Goal: Task Accomplishment & Management: Complete application form

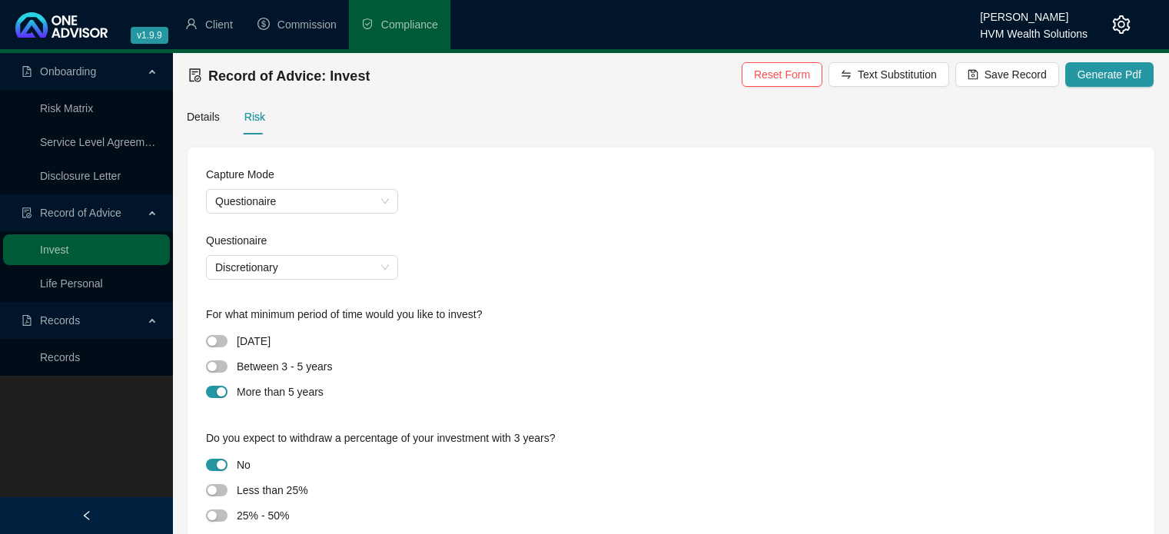
scroll to position [17, 0]
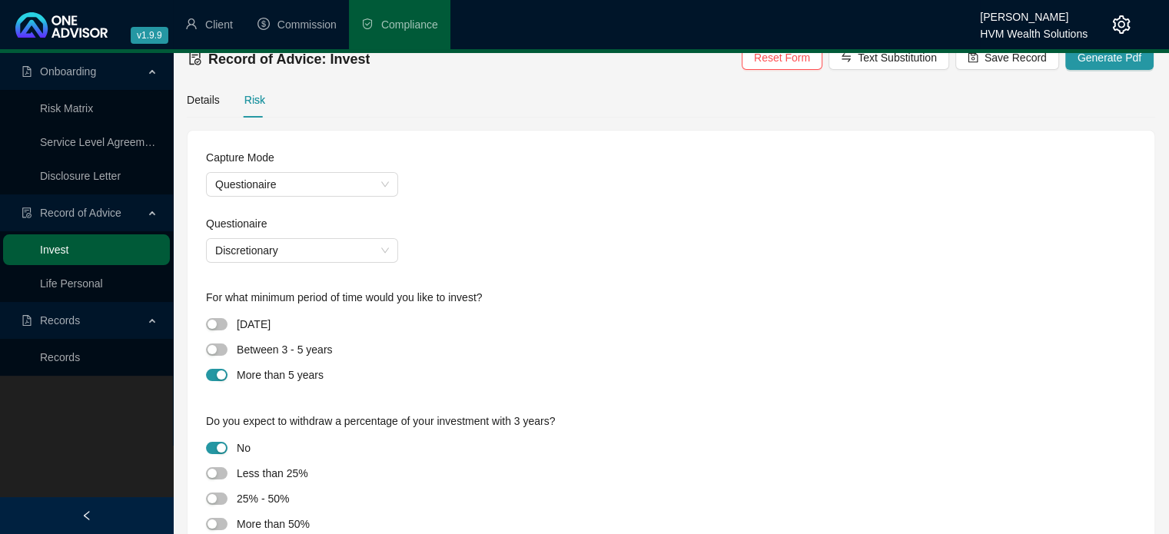
click at [68, 254] on link "Invest" at bounding box center [54, 250] width 28 height 12
click at [103, 277] on link "Life Personal" at bounding box center [71, 283] width 63 height 12
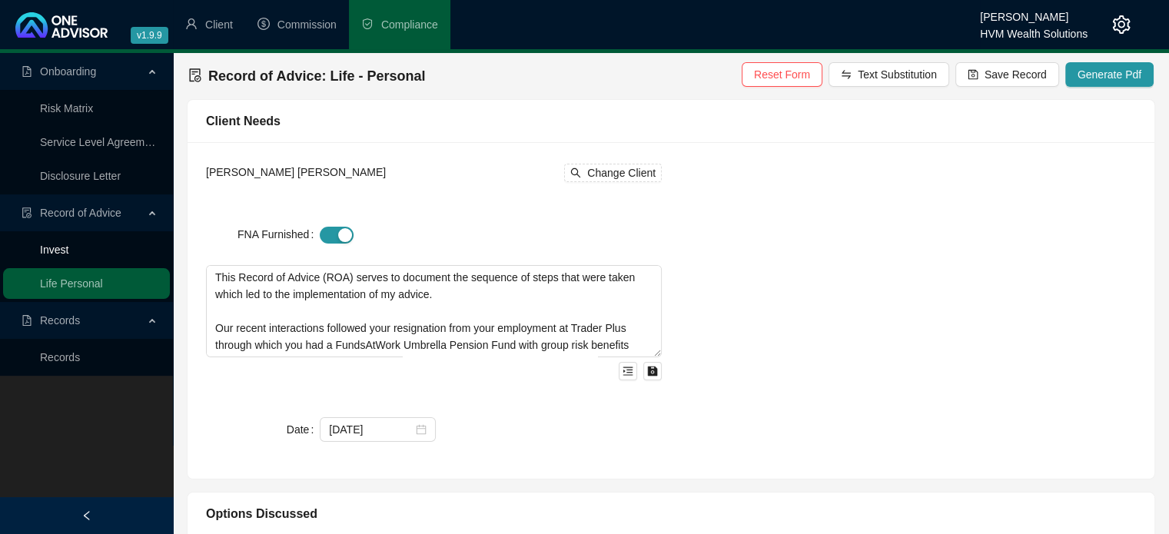
click at [68, 245] on link "Invest" at bounding box center [54, 250] width 28 height 12
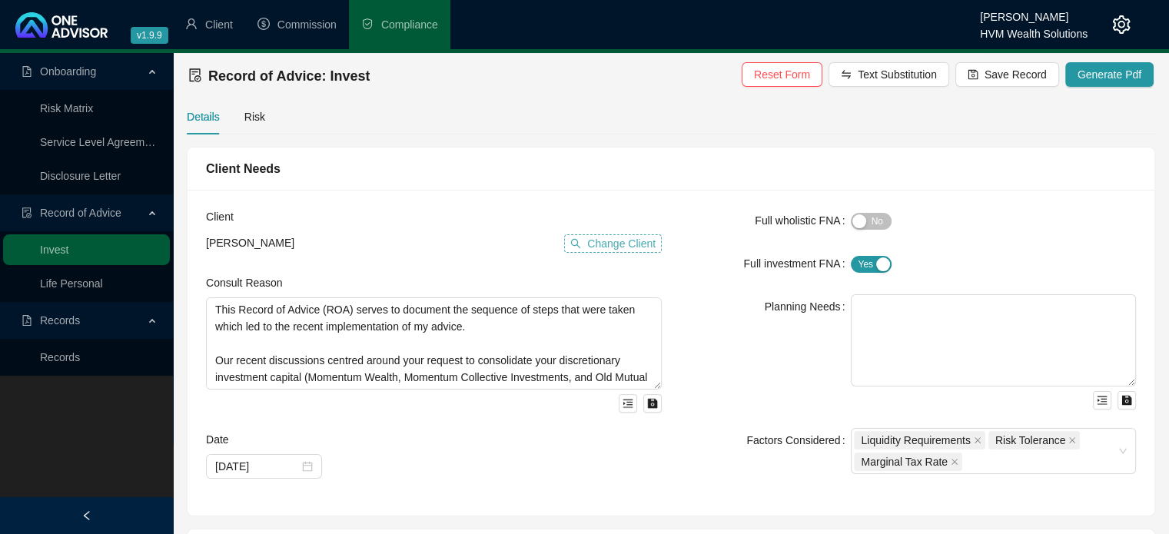
click at [615, 244] on span "Change Client" at bounding box center [621, 243] width 68 height 17
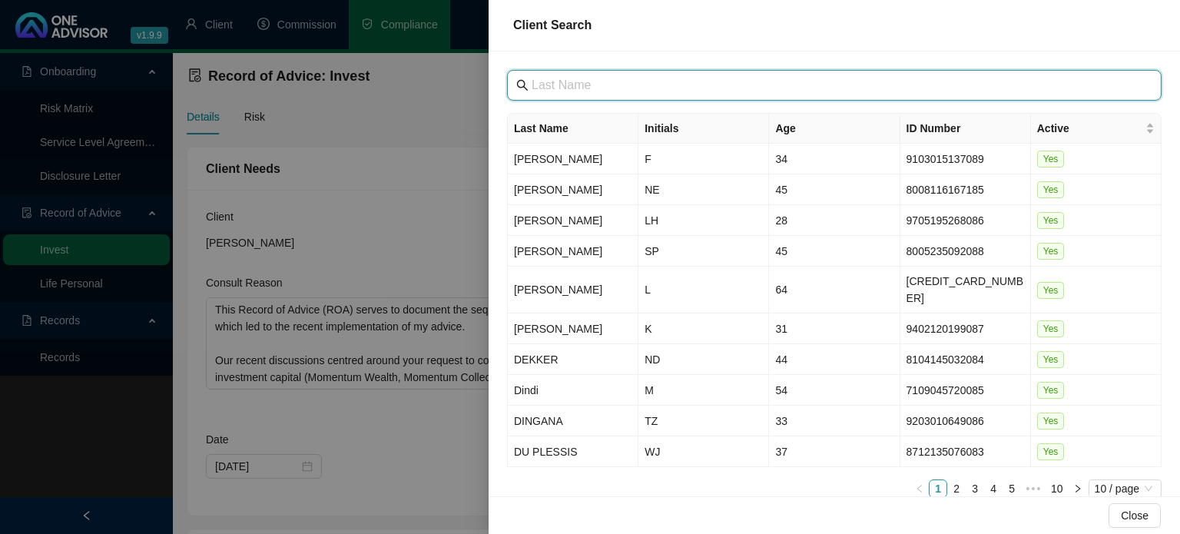
click at [586, 83] on input "text" at bounding box center [836, 85] width 609 height 18
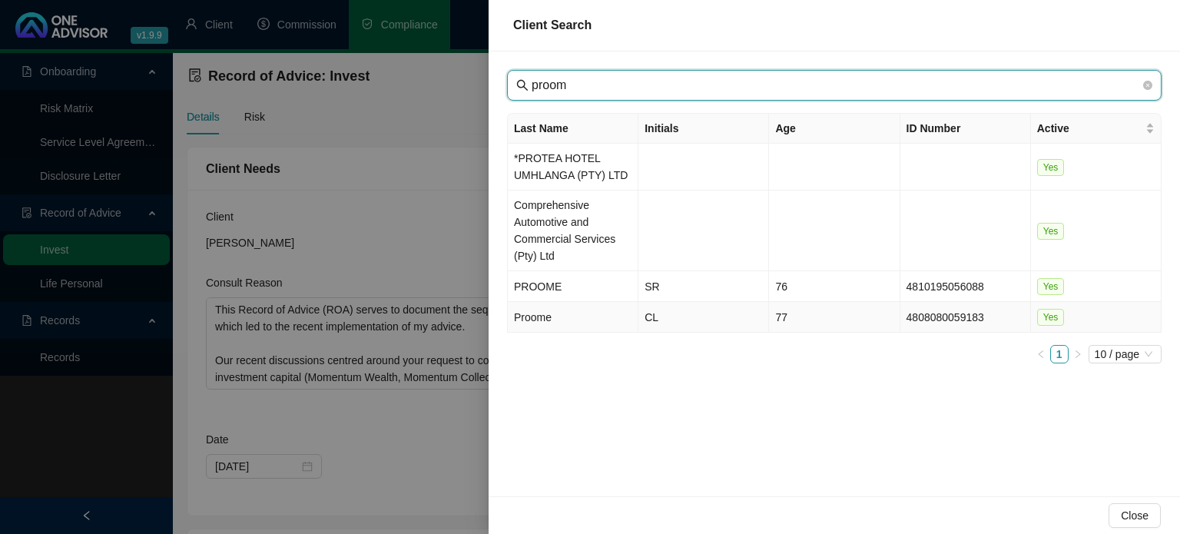
type input "proom"
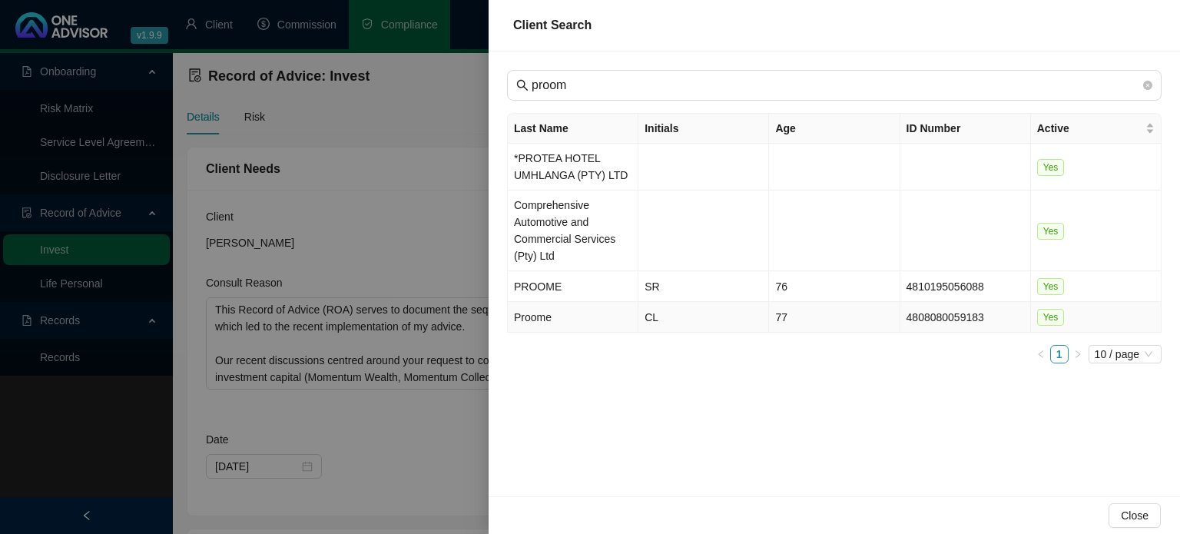
click at [535, 318] on td "Proome" at bounding box center [573, 317] width 131 height 31
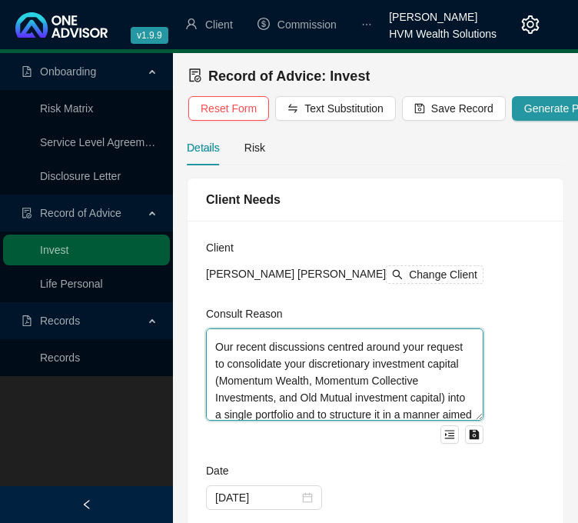
scroll to position [92, 0]
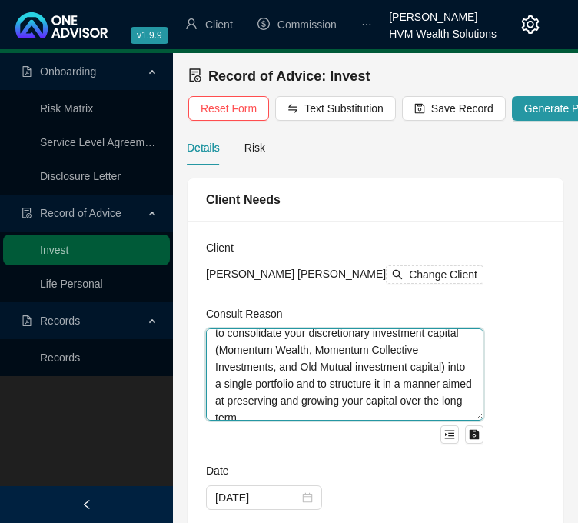
click at [273, 350] on textarea "This Record of Advice (ROA) serves to document the sequence of steps that were …" at bounding box center [344, 374] width 277 height 92
click at [270, 349] on textarea "This Record of Advice (ROA) serves to document the sequence of steps that were …" at bounding box center [344, 374] width 277 height 92
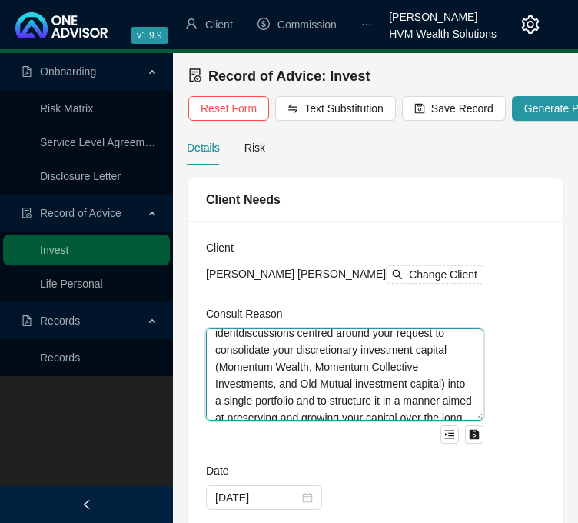
click at [312, 368] on textarea "This Record of Advice (ROA) serves to document the sequence of steps that were …" at bounding box center [344, 374] width 277 height 92
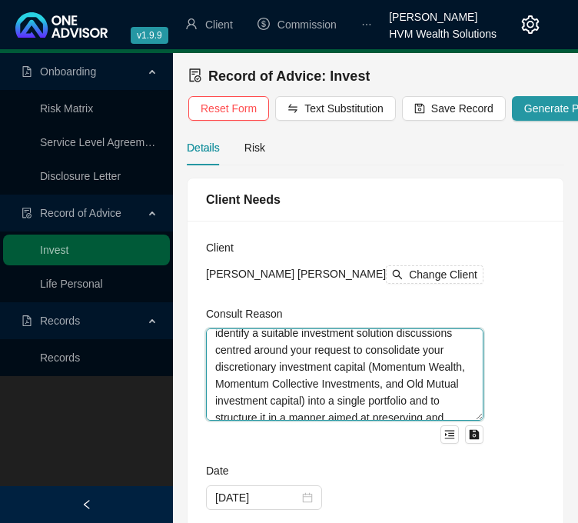
click at [315, 384] on textarea "This Record of Advice (ROA) serves to document the sequence of steps that were …" at bounding box center [344, 374] width 277 height 92
click at [309, 380] on textarea "This Record of Advice (ROA) serves to document the sequence of steps that were …" at bounding box center [344, 374] width 277 height 92
click at [311, 384] on textarea "This Record of Advice (ROA) serves to document the sequence of steps that were …" at bounding box center [344, 374] width 277 height 92
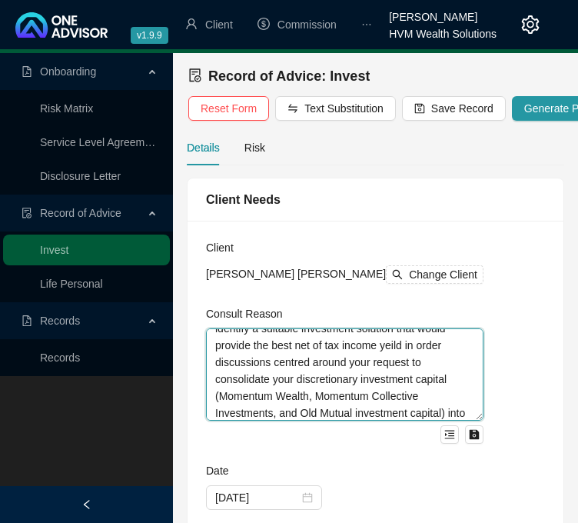
scroll to position [128, 0]
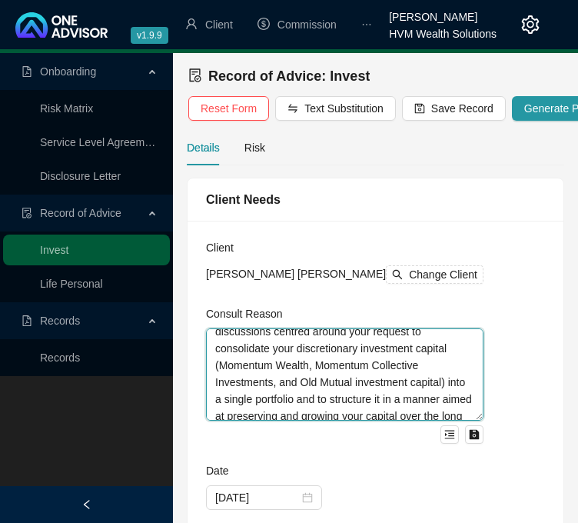
click at [229, 383] on textarea "This Record of Advice (ROA) serves to document the sequence of steps that were …" at bounding box center [344, 374] width 277 height 92
click at [279, 385] on textarea "This Record of Advice (ROA) serves to document the sequence of steps that were …" at bounding box center [344, 374] width 277 height 92
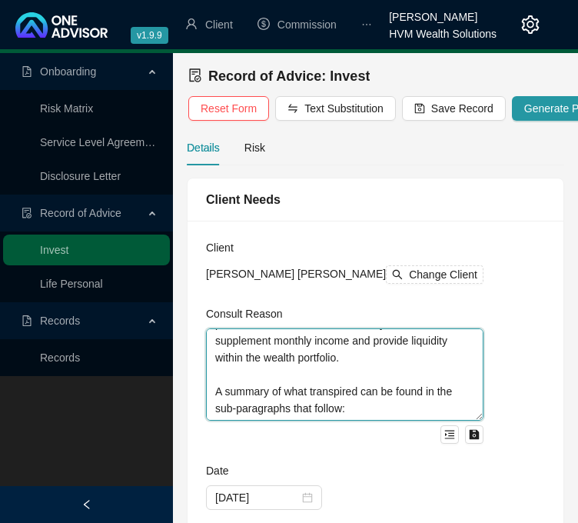
scroll to position [456, 0]
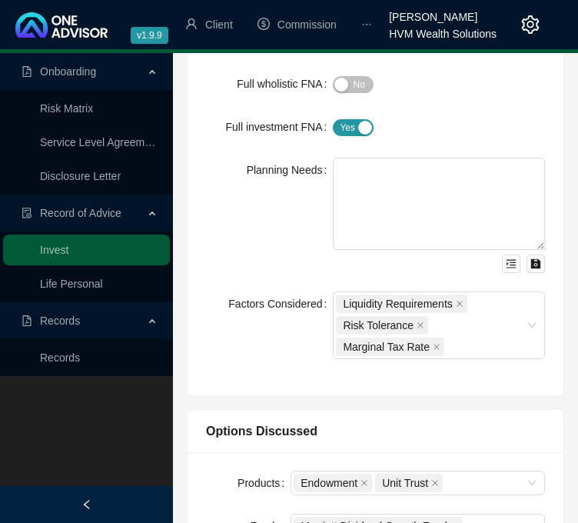
type textarea "This Record of Advice (ROA) serves to document the sequence of steps that were …"
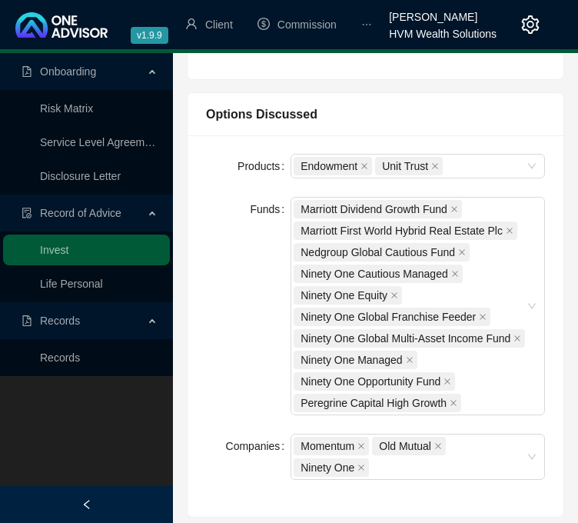
scroll to position [776, 0]
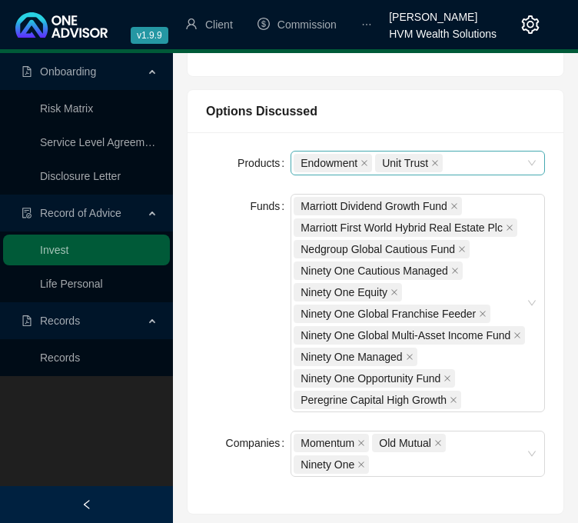
click at [462, 159] on div "Endowment Unit Trust" at bounding box center [410, 163] width 232 height 22
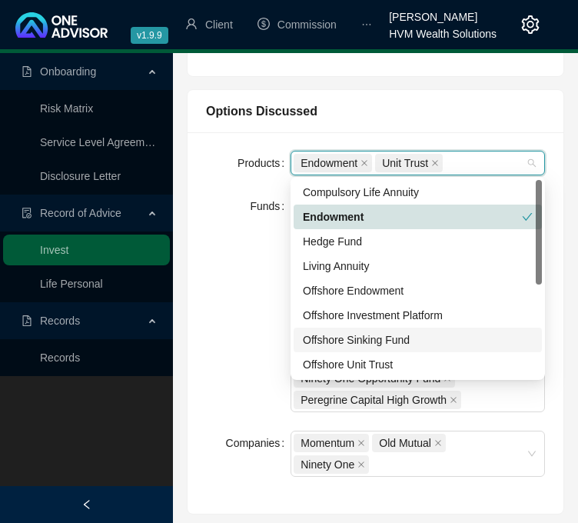
click at [409, 339] on div "Offshore Sinking Fund" at bounding box center [418, 339] width 230 height 17
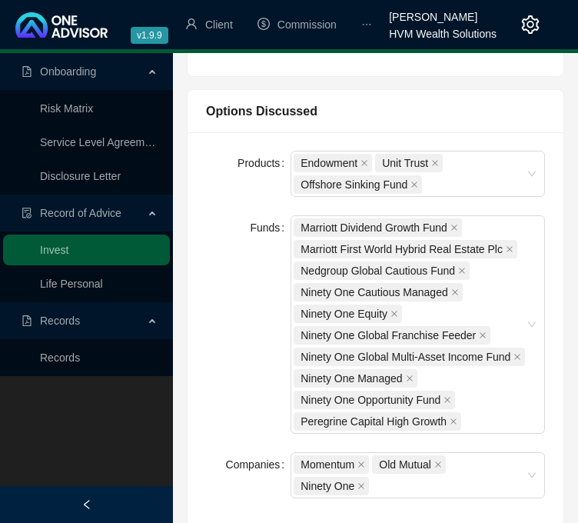
click at [210, 184] on div "Products" at bounding box center [248, 174] width 85 height 46
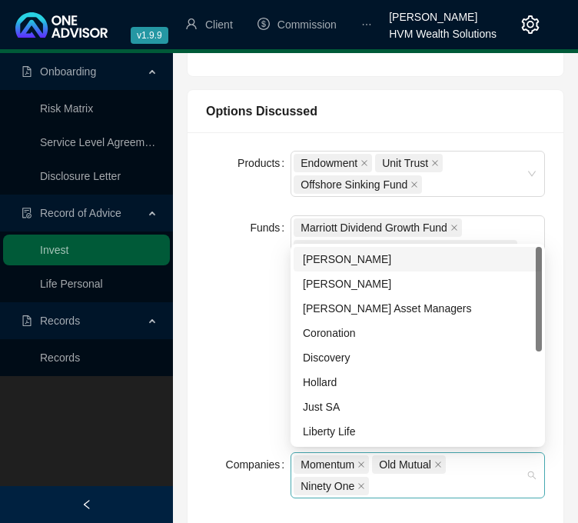
click at [375, 478] on div "Momentum Old Mutual Ninety One" at bounding box center [410, 474] width 232 height 43
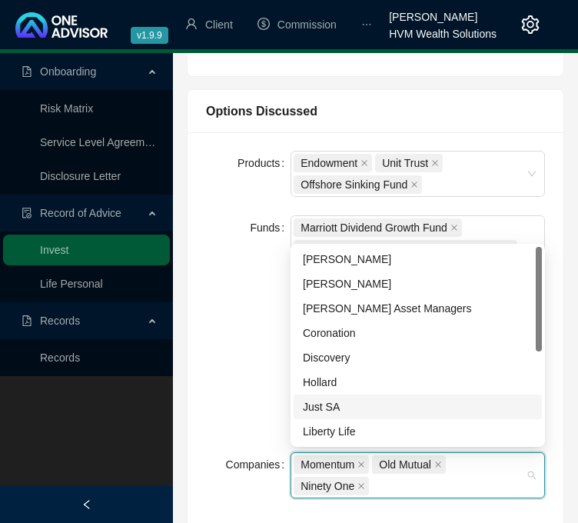
click at [487, 401] on div "Just SA" at bounding box center [418, 406] width 230 height 17
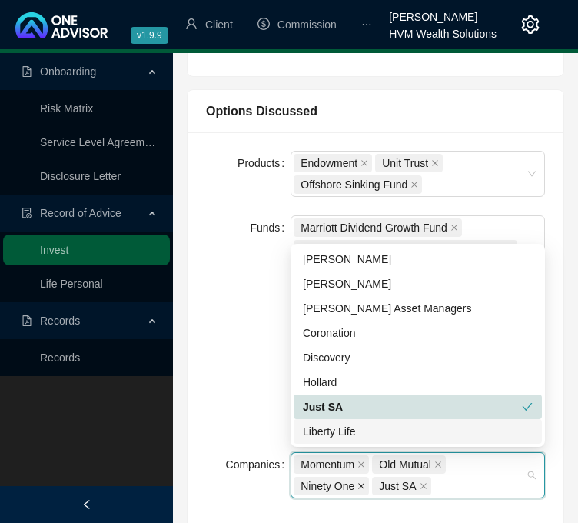
click at [360, 482] on icon "close" at bounding box center [361, 486] width 8 height 8
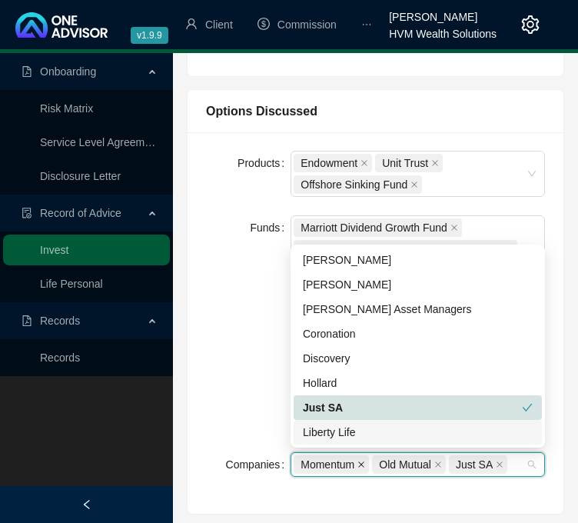
click at [363, 460] on icon "close" at bounding box center [361, 464] width 8 height 8
click at [363, 461] on icon "close" at bounding box center [360, 464] width 6 height 6
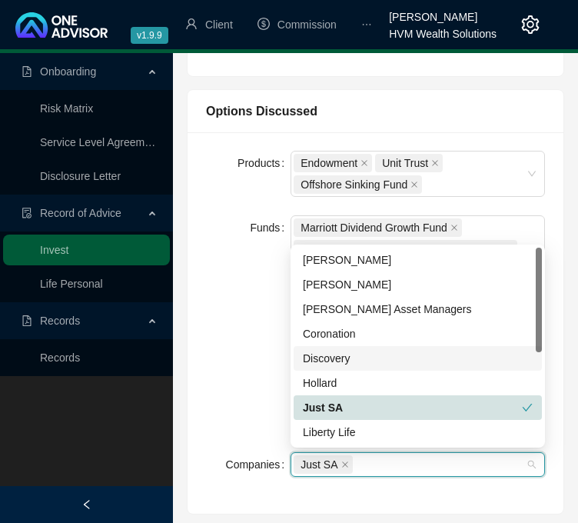
click at [536, 376] on div at bounding box center [539, 345] width 6 height 197
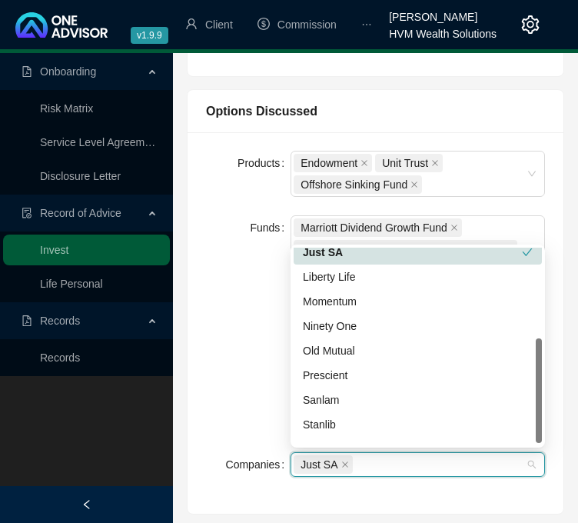
scroll to position [172, 0]
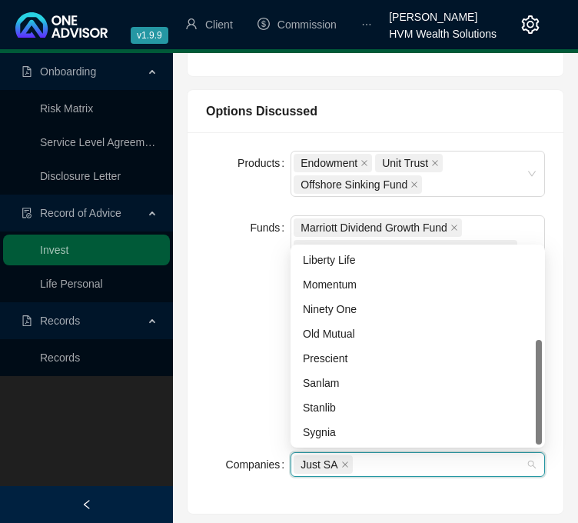
drag, startPoint x: 539, startPoint y: 340, endPoint x: 538, endPoint y: 439, distance: 98.4
click at [538, 439] on div at bounding box center [539, 392] width 6 height 105
click at [403, 356] on div "Prescient" at bounding box center [418, 358] width 230 height 17
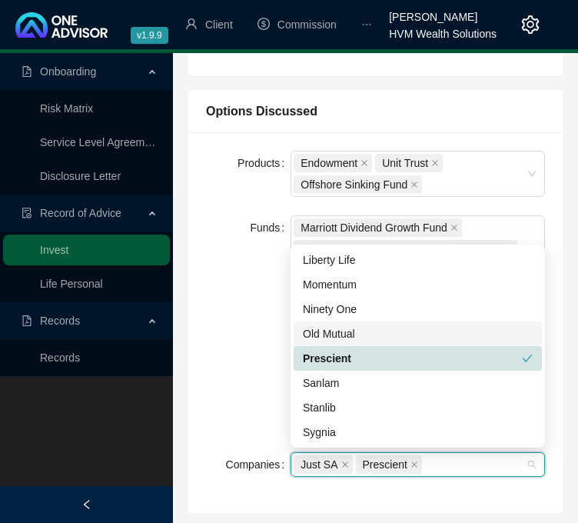
click at [433, 334] on div "Old Mutual" at bounding box center [418, 333] width 230 height 17
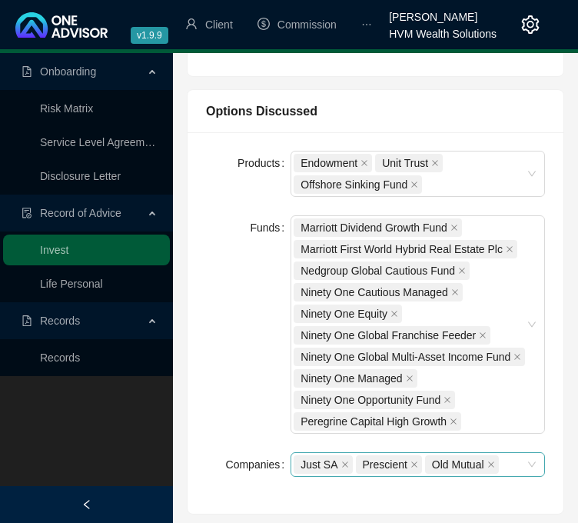
click at [387, 491] on div "Products Endowment Unit Trust Offshore Sinking Fund Funds Marriott Dividend Gro…" at bounding box center [375, 323] width 357 height 344
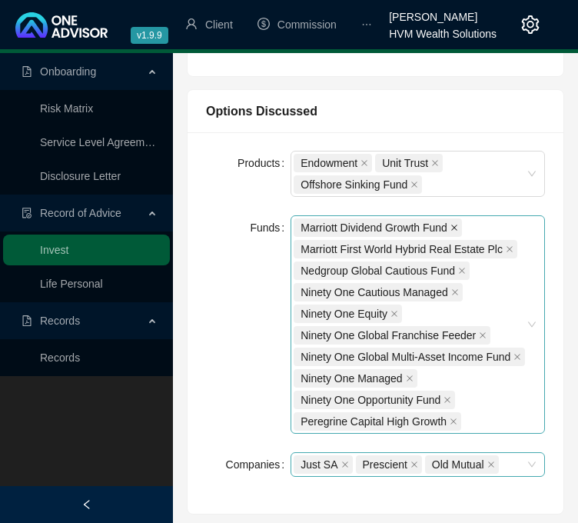
click at [453, 224] on icon "close" at bounding box center [454, 228] width 8 height 8
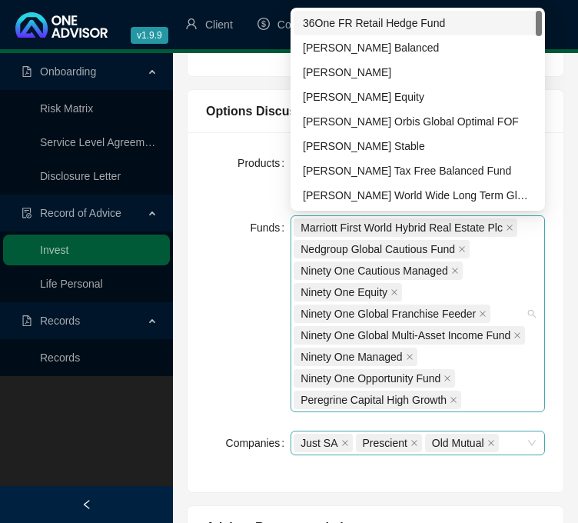
click at [453, 224] on span "Marriott First World Hybrid Real Estate Plc" at bounding box center [401, 227] width 202 height 17
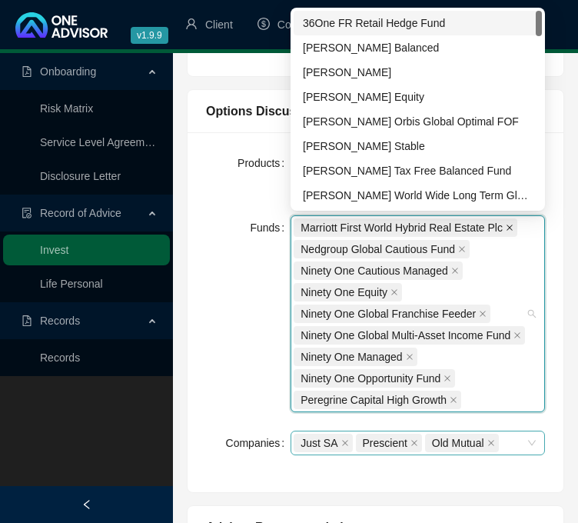
click at [506, 227] on icon "close" at bounding box center [510, 228] width 8 height 8
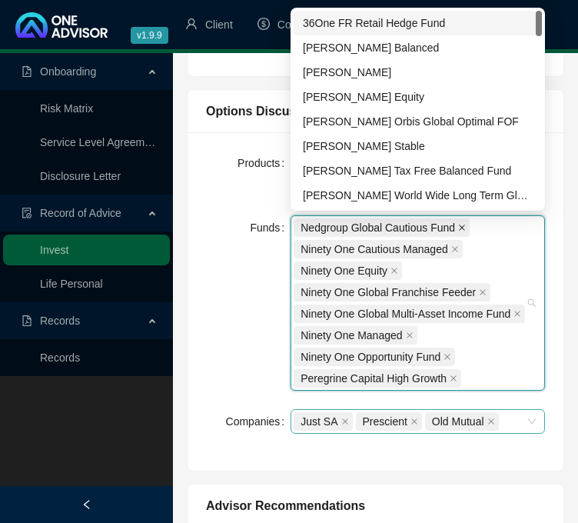
click at [459, 224] on icon "close" at bounding box center [462, 228] width 8 height 8
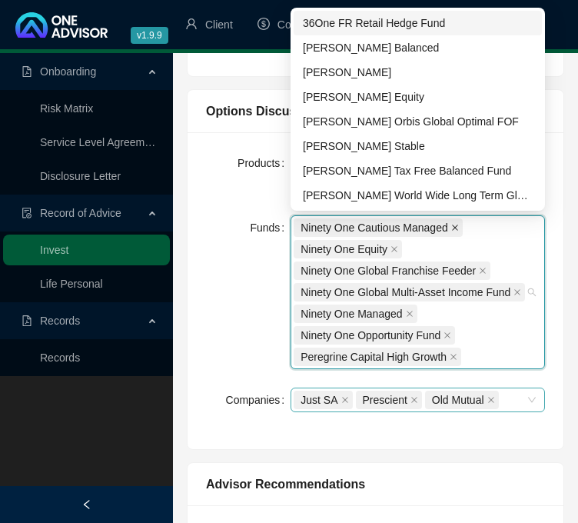
click at [452, 224] on icon "close" at bounding box center [455, 228] width 8 height 8
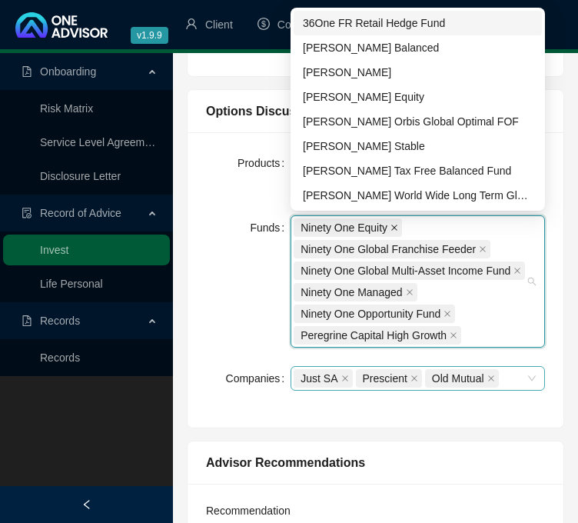
click at [391, 225] on icon "close" at bounding box center [394, 228] width 8 height 8
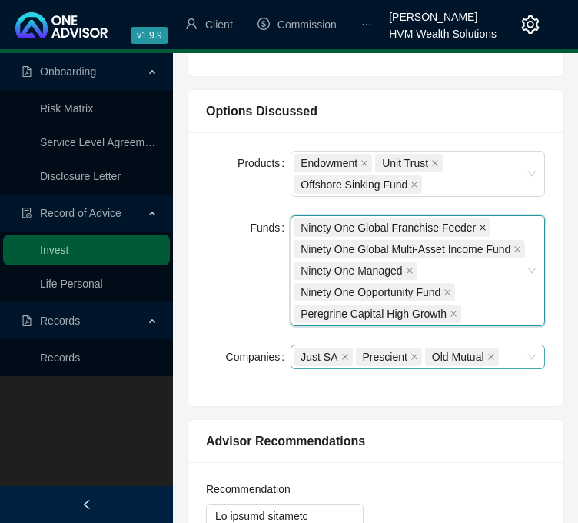
click at [475, 226] on span "Ninety One Global Franchise Feeder" at bounding box center [392, 227] width 197 height 18
click at [479, 226] on icon "close" at bounding box center [483, 228] width 8 height 8
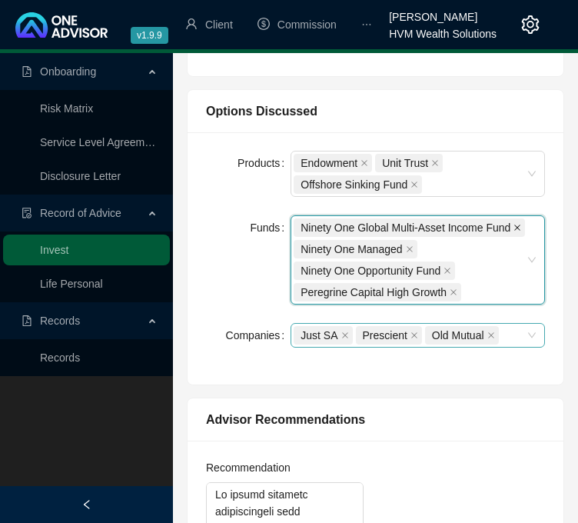
click at [516, 225] on icon "close" at bounding box center [518, 227] width 6 height 6
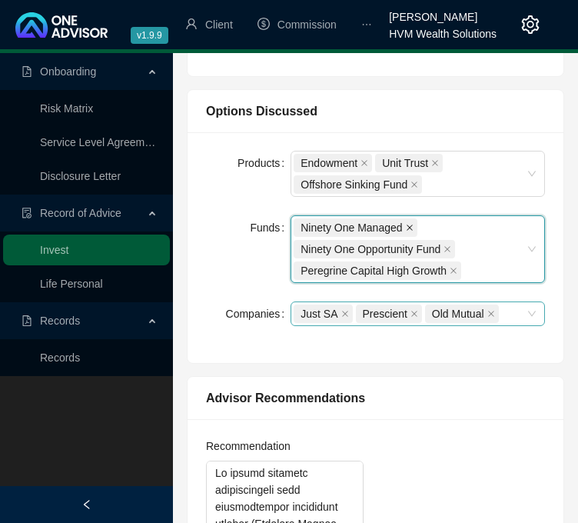
click at [412, 227] on icon "close" at bounding box center [410, 228] width 8 height 8
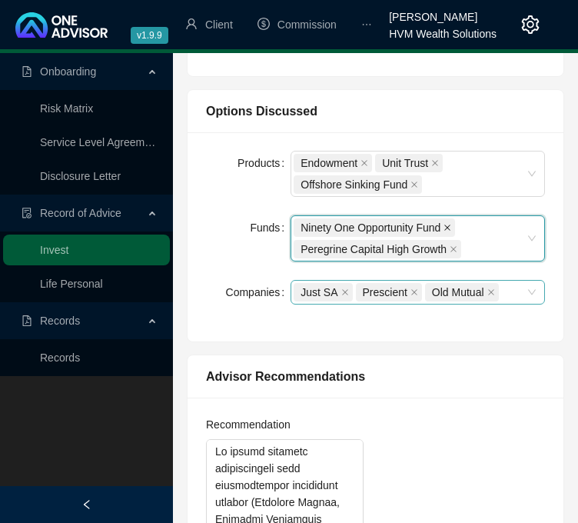
click at [451, 225] on icon "close" at bounding box center [447, 228] width 8 height 8
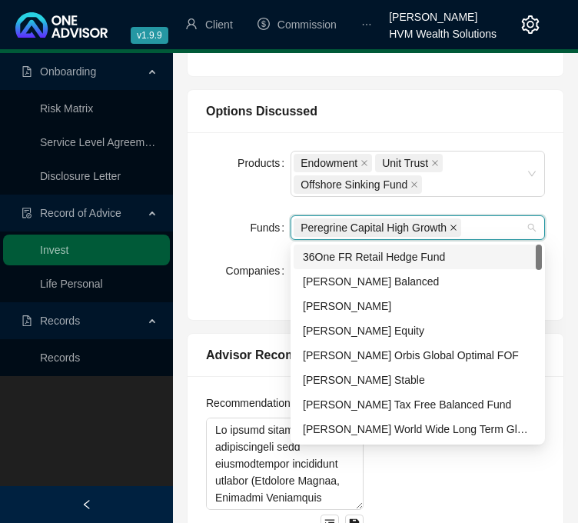
click at [453, 224] on span "Peregrine Capital High Growth" at bounding box center [378, 227] width 168 height 18
click at [453, 224] on icon "close" at bounding box center [453, 227] width 6 height 6
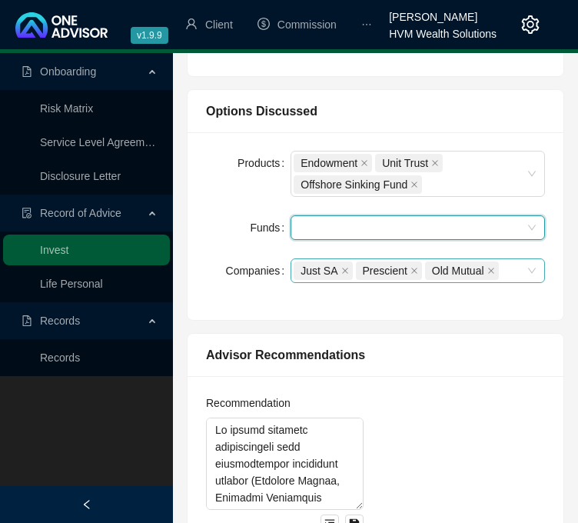
click at [464, 224] on div at bounding box center [410, 228] width 232 height 12
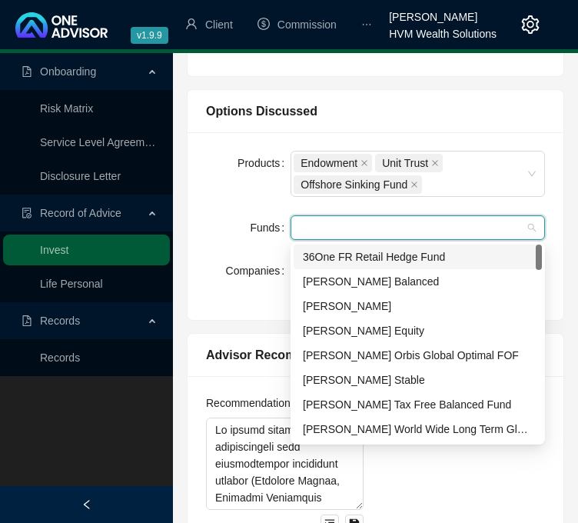
click at [464, 224] on div at bounding box center [410, 228] width 232 height 12
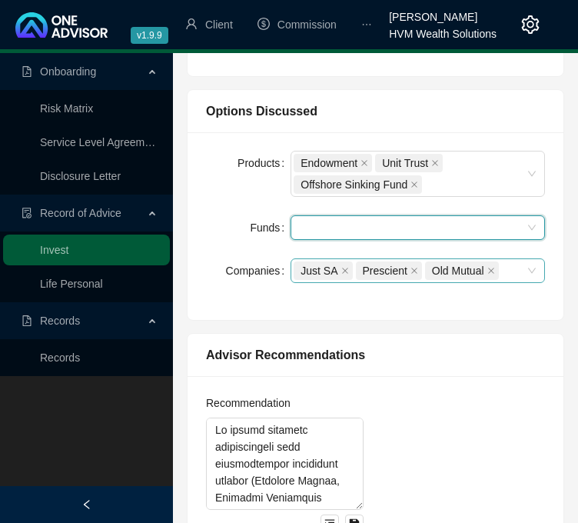
click at [464, 224] on div at bounding box center [410, 228] width 232 height 12
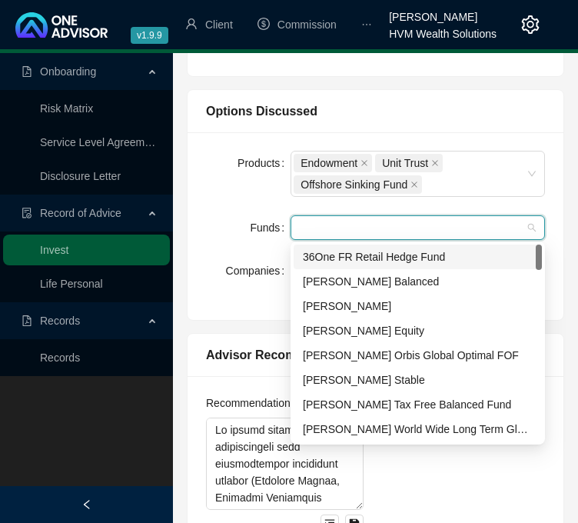
click at [464, 224] on div at bounding box center [410, 228] width 232 height 12
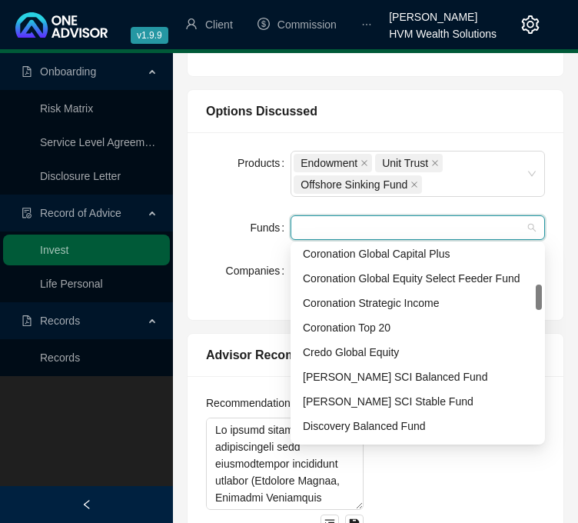
scroll to position [292, 0]
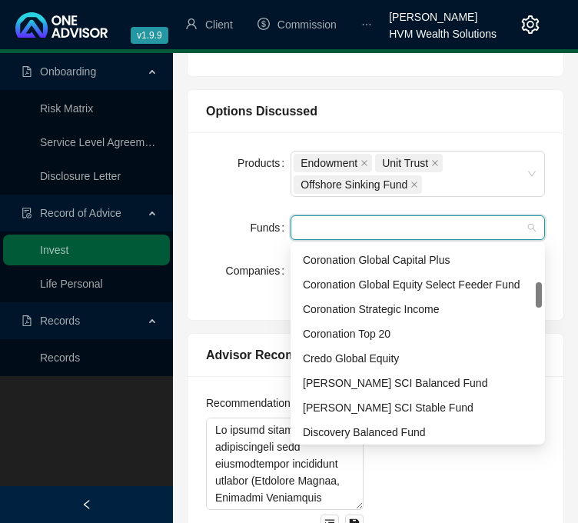
drag, startPoint x: 538, startPoint y: 253, endPoint x: 537, endPoint y: 290, distance: 37.7
click at [537, 290] on div at bounding box center [539, 294] width 6 height 25
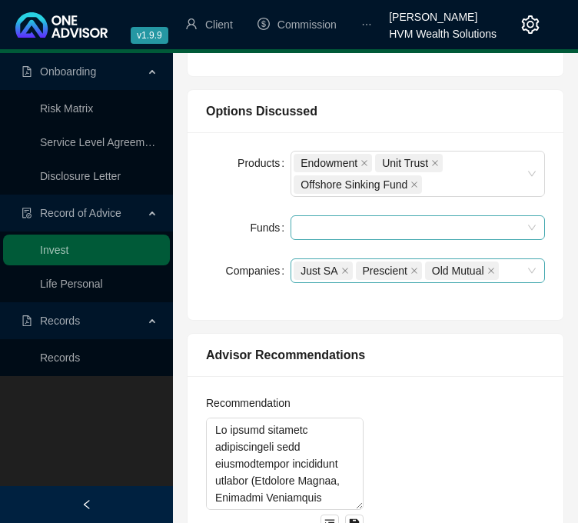
click at [325, 222] on div at bounding box center [410, 228] width 232 height 12
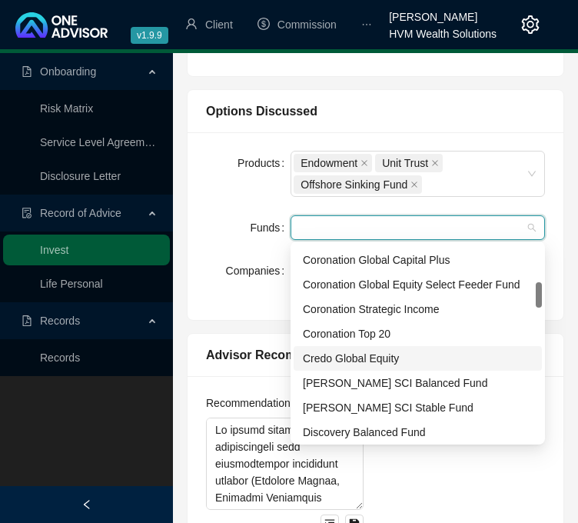
click at [398, 354] on div "Credo Global Equity" at bounding box center [418, 358] width 230 height 17
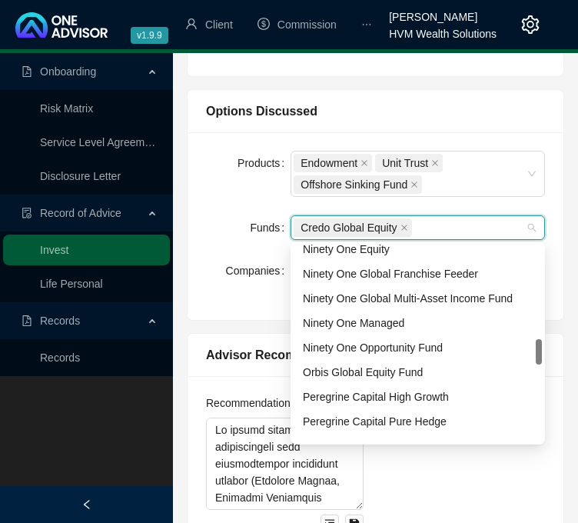
scroll to position [744, 0]
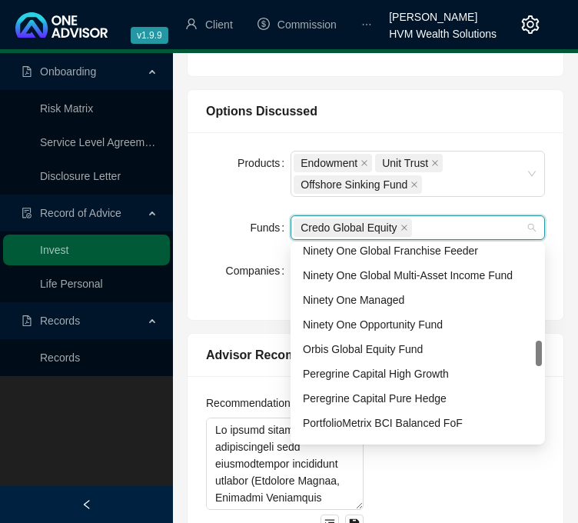
drag, startPoint x: 536, startPoint y: 291, endPoint x: 535, endPoint y: 350, distance: 58.4
click at [536, 350] on div at bounding box center [539, 352] width 6 height 25
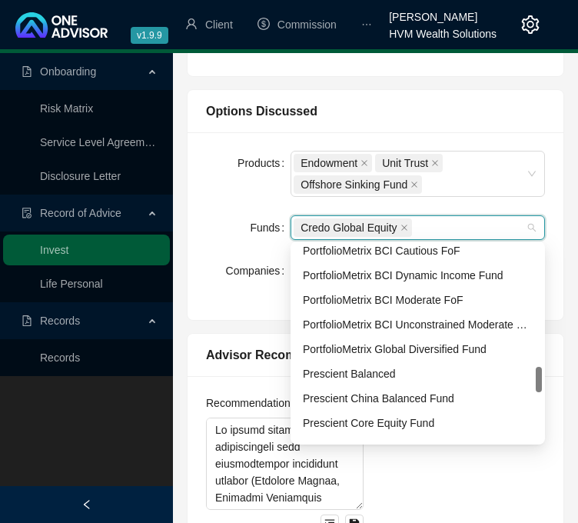
drag, startPoint x: 536, startPoint y: 344, endPoint x: 538, endPoint y: 371, distance: 26.9
click at [538, 371] on div at bounding box center [539, 379] width 6 height 25
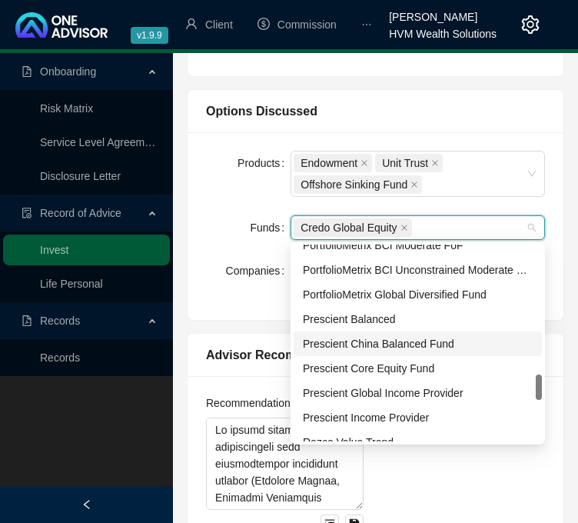
scroll to position [1014, 0]
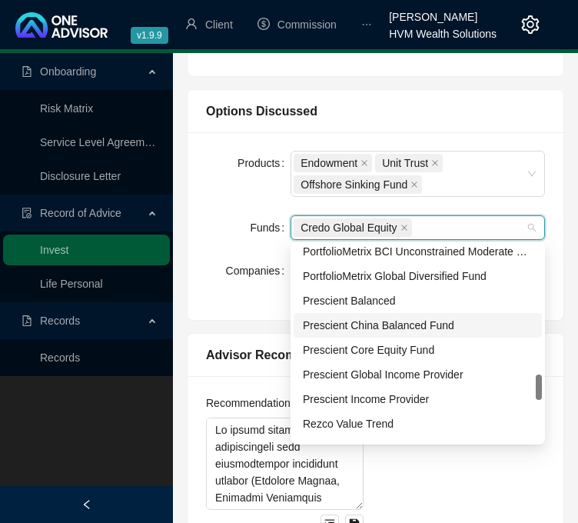
drag, startPoint x: 539, startPoint y: 373, endPoint x: 541, endPoint y: 380, distance: 7.8
click at [541, 380] on div at bounding box center [539, 386] width 6 height 25
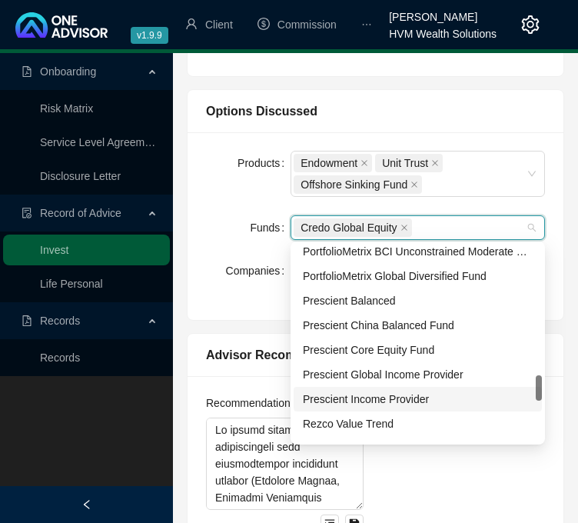
click at [409, 394] on div "Prescient Income Provider" at bounding box center [418, 398] width 230 height 17
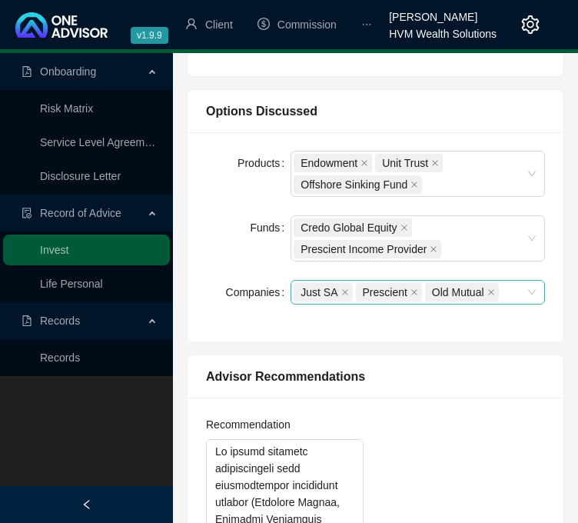
click at [233, 324] on div "Products Endowment Unit Trust Offshore Sinking Fund Funds Credo Global Equity P…" at bounding box center [375, 236] width 376 height 209
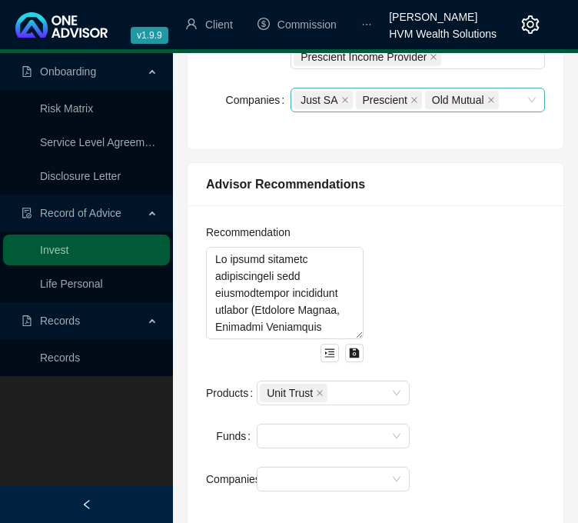
scroll to position [981, 0]
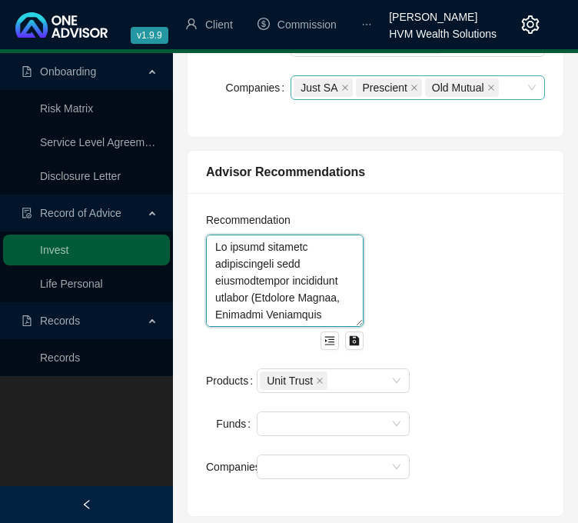
click at [307, 266] on textarea at bounding box center [285, 280] width 158 height 92
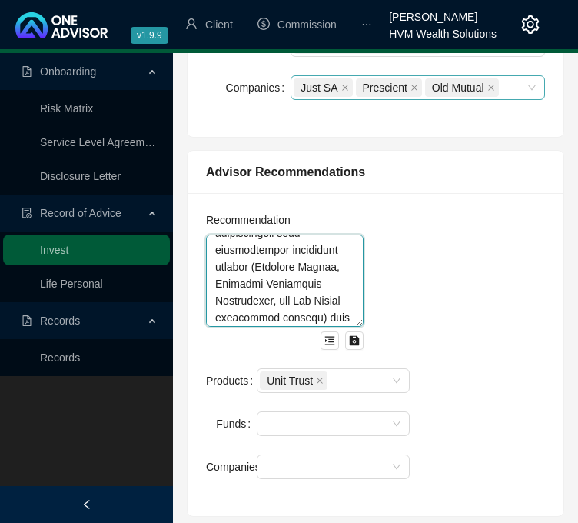
scroll to position [0, 0]
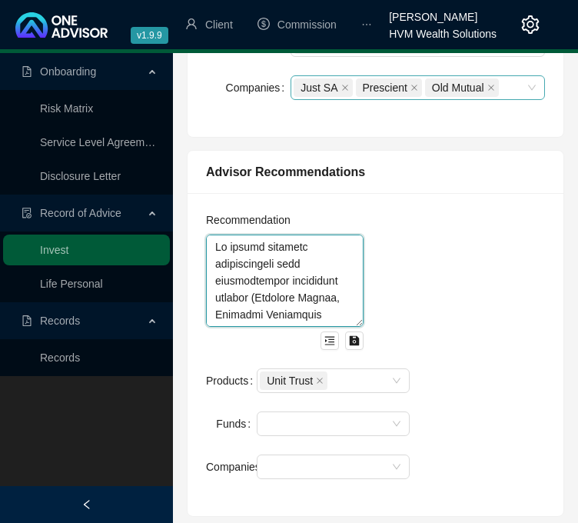
click at [297, 278] on textarea at bounding box center [285, 280] width 158 height 92
click at [310, 266] on textarea at bounding box center [285, 280] width 158 height 92
click at [302, 244] on textarea at bounding box center [285, 280] width 158 height 92
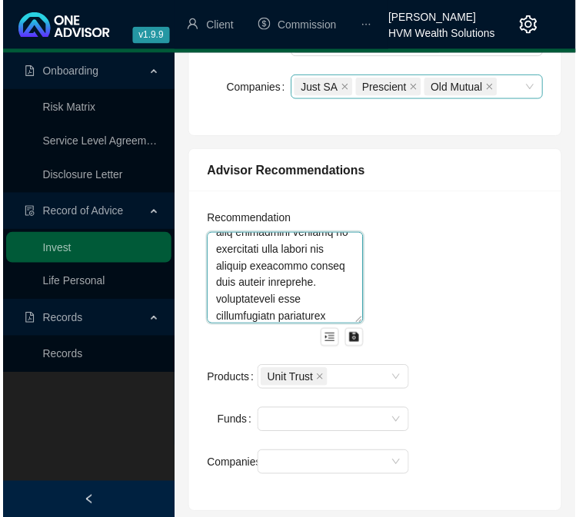
scroll to position [94, 0]
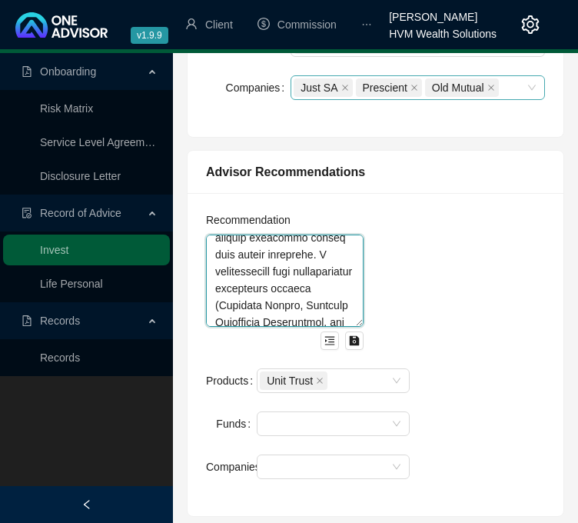
click at [315, 288] on textarea at bounding box center [285, 280] width 158 height 92
click at [292, 287] on textarea at bounding box center [285, 280] width 158 height 92
click at [304, 286] on textarea at bounding box center [285, 280] width 158 height 92
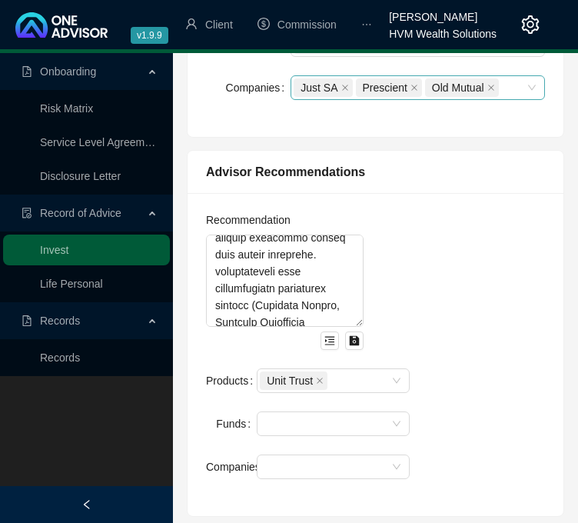
click at [464, 340] on div "Recommendation Products Unit Trust Funds Companies" at bounding box center [375, 354] width 357 height 286
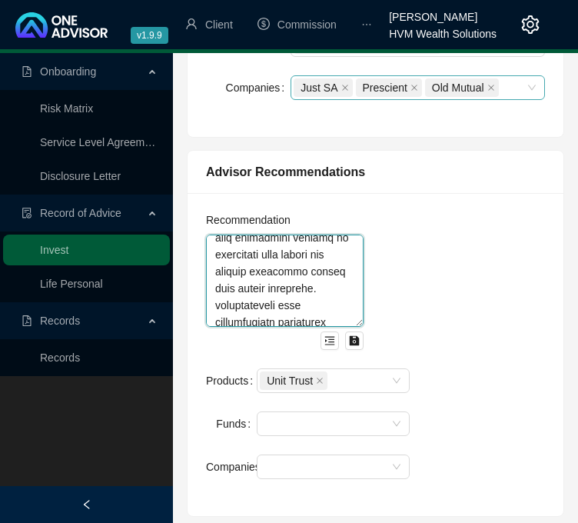
scroll to position [0, 0]
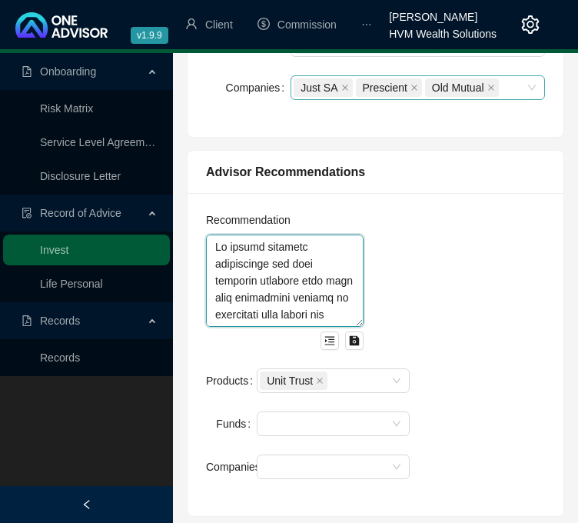
click at [310, 265] on textarea at bounding box center [285, 280] width 158 height 92
click at [209, 245] on textarea at bounding box center [285, 280] width 158 height 92
click at [310, 242] on textarea at bounding box center [285, 280] width 158 height 92
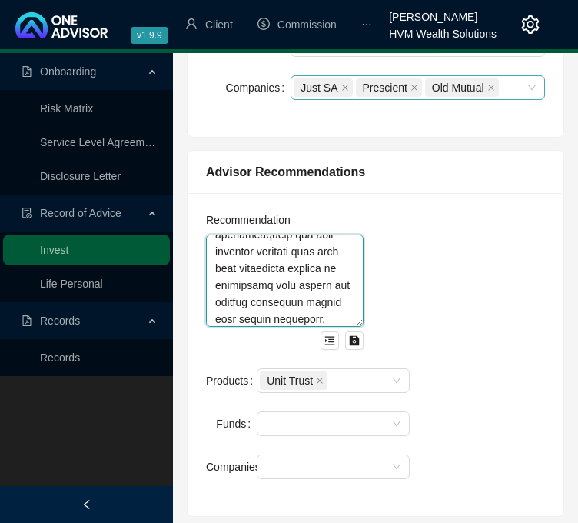
scroll to position [249, 0]
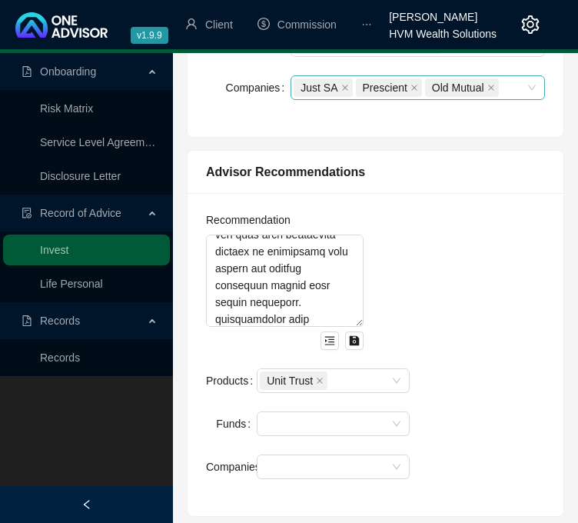
click at [412, 294] on div "Recommendation Products Unit Trust Funds Companies" at bounding box center [375, 354] width 357 height 286
click at [295, 285] on textarea at bounding box center [285, 280] width 158 height 92
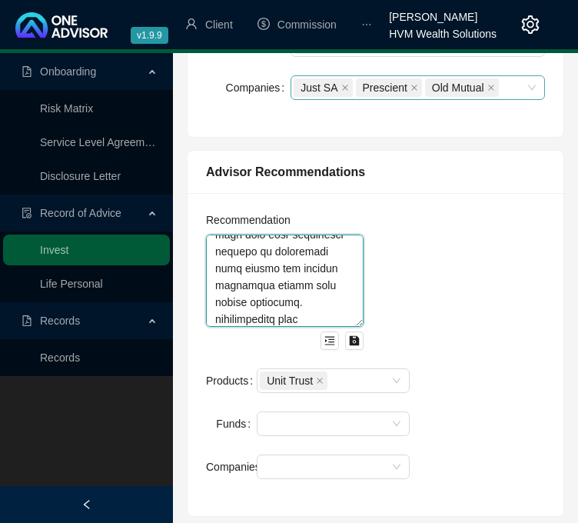
scroll to position [317, 0]
click at [264, 300] on textarea at bounding box center [285, 280] width 158 height 92
click at [270, 302] on textarea at bounding box center [285, 280] width 158 height 92
click at [252, 318] on textarea at bounding box center [285, 280] width 158 height 92
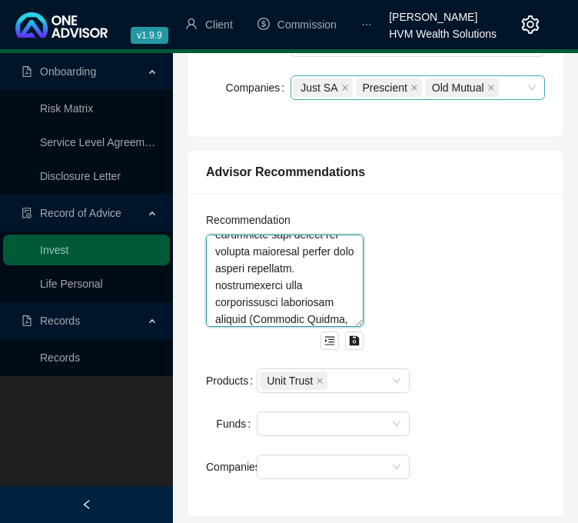
scroll to position [486, 0]
click at [259, 313] on textarea at bounding box center [285, 280] width 158 height 92
click at [306, 314] on textarea at bounding box center [285, 280] width 158 height 92
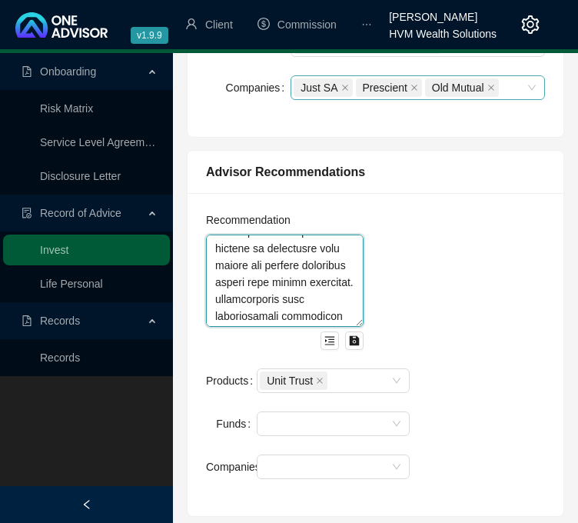
scroll to position [424, 0]
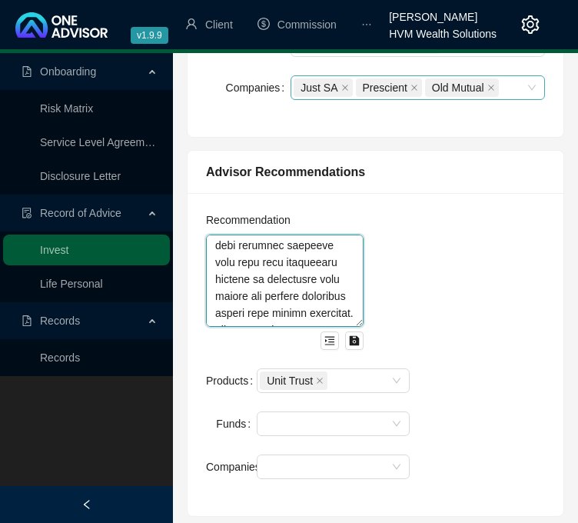
click at [239, 296] on textarea at bounding box center [285, 280] width 158 height 92
click at [301, 279] on textarea at bounding box center [285, 280] width 158 height 92
click at [241, 296] on textarea at bounding box center [285, 280] width 158 height 92
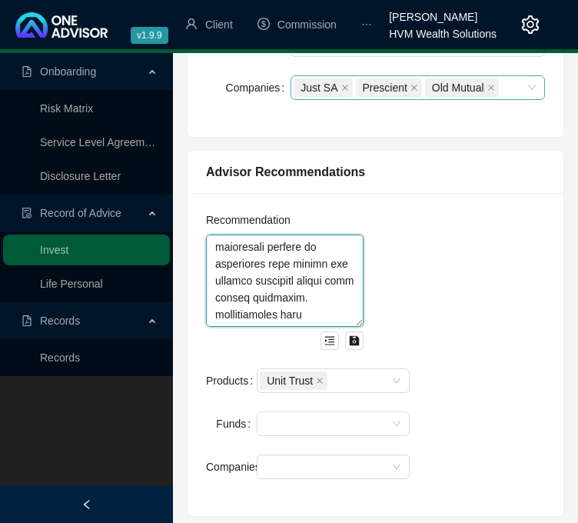
scroll to position [496, 0]
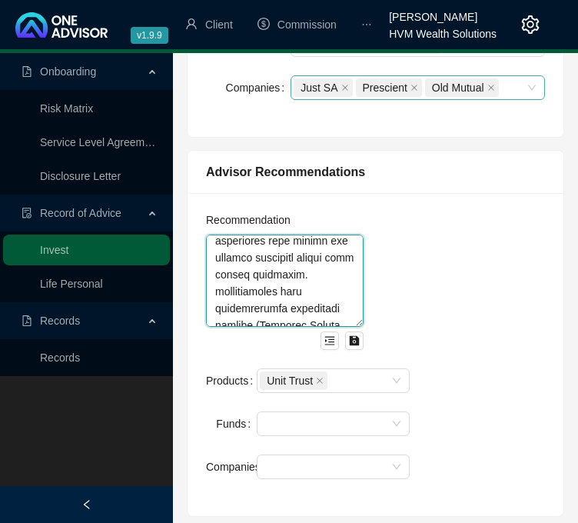
click at [300, 272] on textarea at bounding box center [285, 280] width 158 height 92
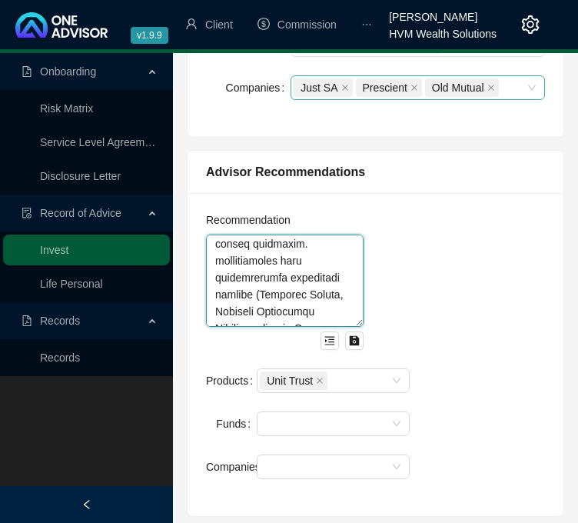
click at [241, 261] on textarea at bounding box center [285, 280] width 158 height 92
click at [336, 301] on div "Recommendation" at bounding box center [285, 289] width 176 height 157
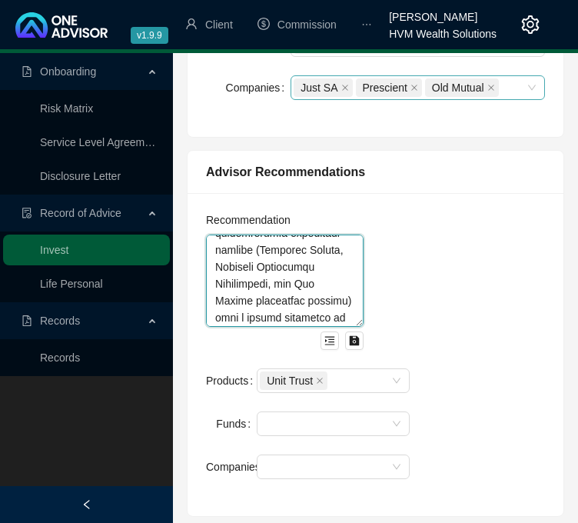
scroll to position [558, 0]
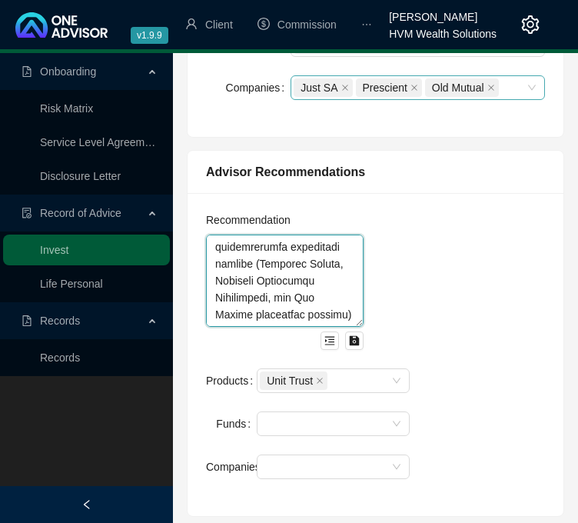
click at [297, 300] on textarea at bounding box center [285, 280] width 158 height 92
click at [297, 316] on textarea at bounding box center [285, 280] width 158 height 92
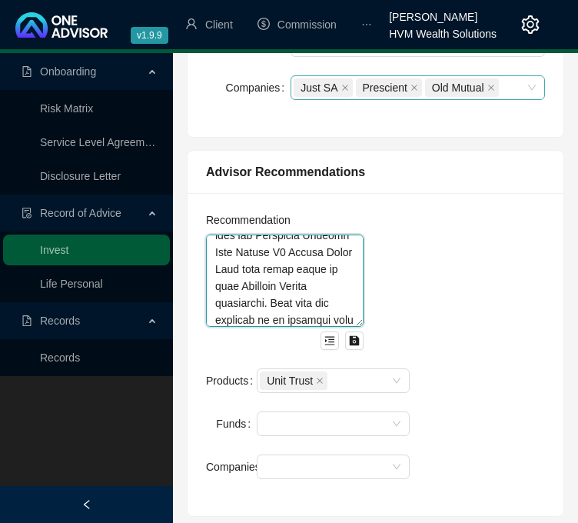
scroll to position [1604, 0]
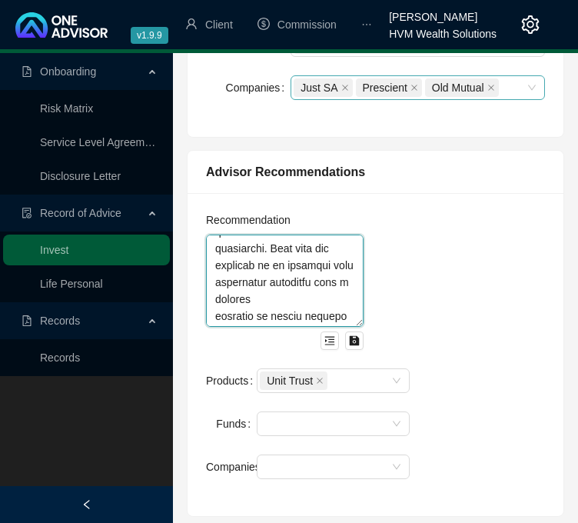
drag, startPoint x: 215, startPoint y: 292, endPoint x: 292, endPoint y: 307, distance: 78.2
click at [292, 307] on textarea at bounding box center [285, 280] width 158 height 92
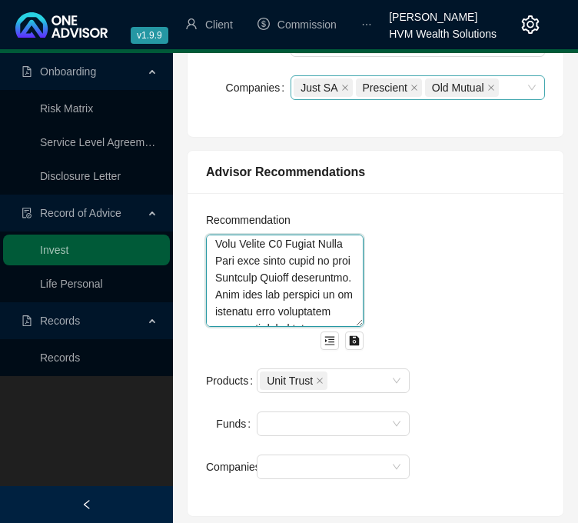
scroll to position [834, 0]
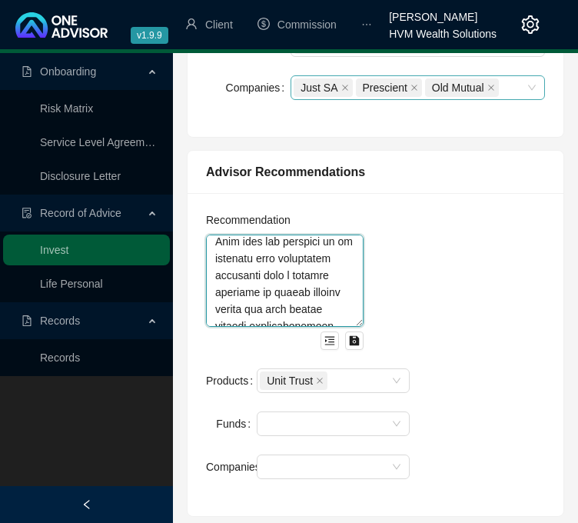
drag, startPoint x: 293, startPoint y: 254, endPoint x: 226, endPoint y: 268, distance: 68.4
click at [226, 268] on textarea at bounding box center [285, 280] width 158 height 92
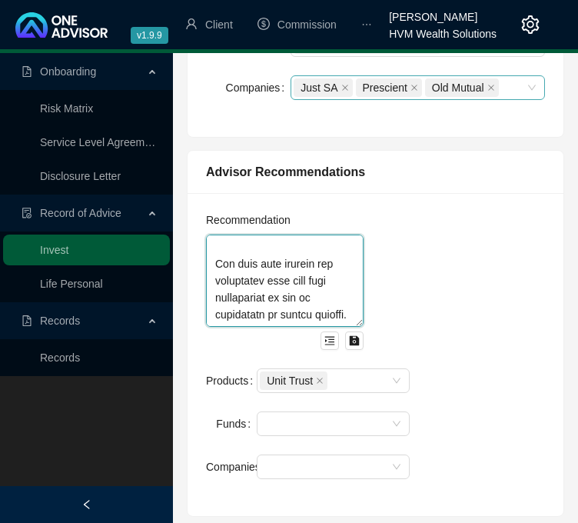
scroll to position [1807, 0]
drag, startPoint x: 220, startPoint y: 274, endPoint x: 244, endPoint y: 250, distance: 34.8
click at [244, 250] on textarea at bounding box center [285, 280] width 158 height 92
click at [317, 379] on icon "close" at bounding box center [320, 380] width 6 height 6
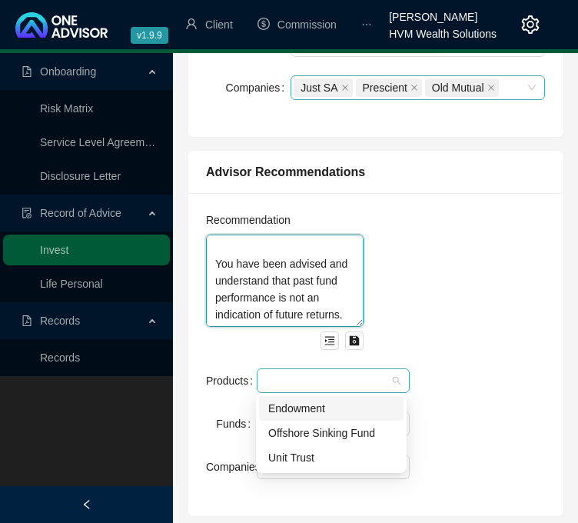
click at [317, 379] on div at bounding box center [325, 381] width 131 height 12
type textarea "My advice entailed reviewing your household cashflow where a shortfall was iden…"
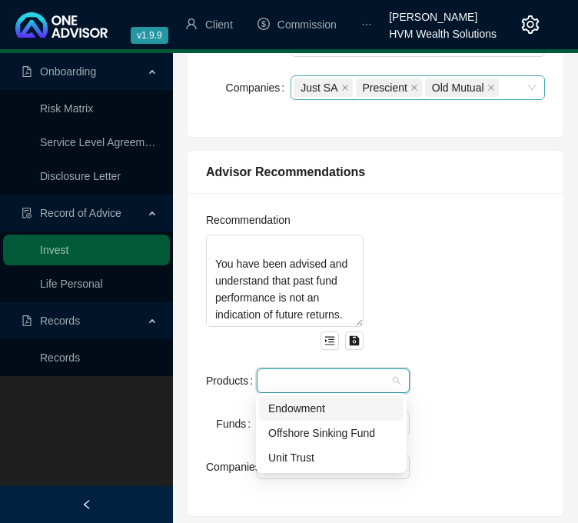
click at [360, 404] on div "Endowment" at bounding box center [331, 408] width 126 height 17
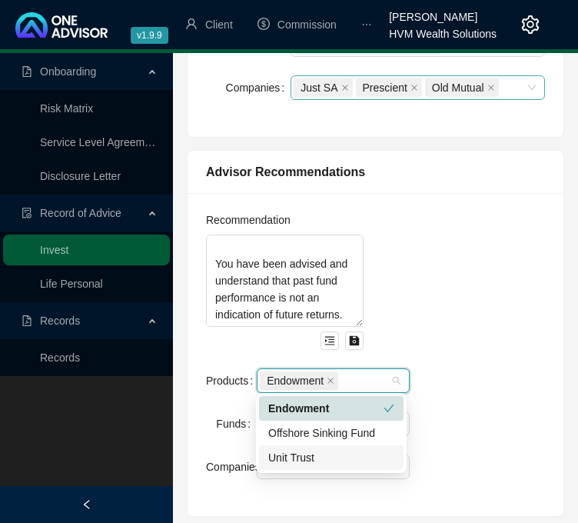
click at [366, 463] on div "Unit Trust" at bounding box center [331, 457] width 126 height 17
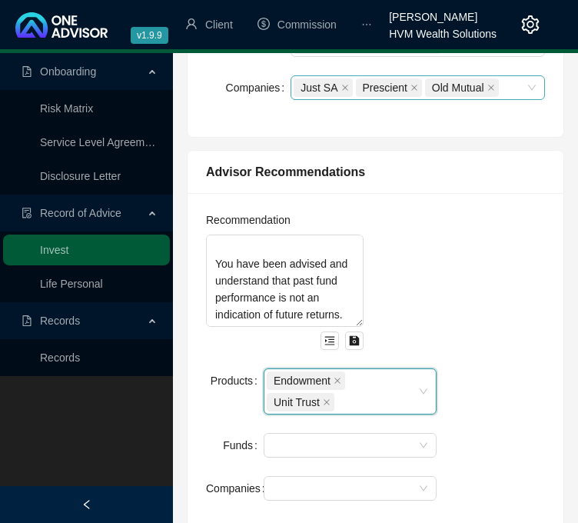
click at [519, 400] on div "Recommendation My advice entailed reviewing your household cashflow where a sho…" at bounding box center [375, 364] width 357 height 307
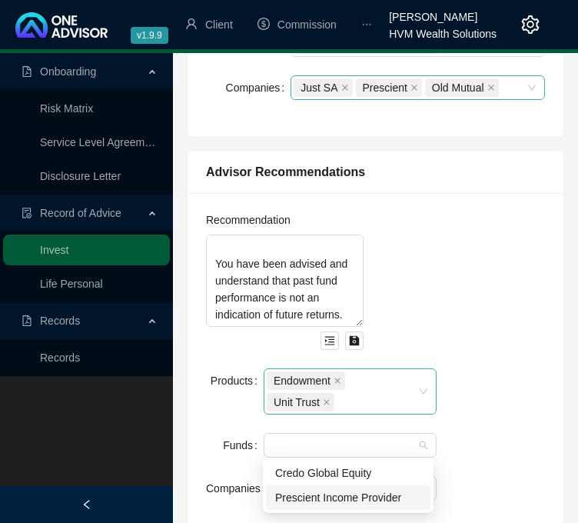
drag, startPoint x: 390, startPoint y: 439, endPoint x: 390, endPoint y: 495, distance: 56.1
click at [390, 495] on div "Prescient Income Provider" at bounding box center [348, 497] width 146 height 17
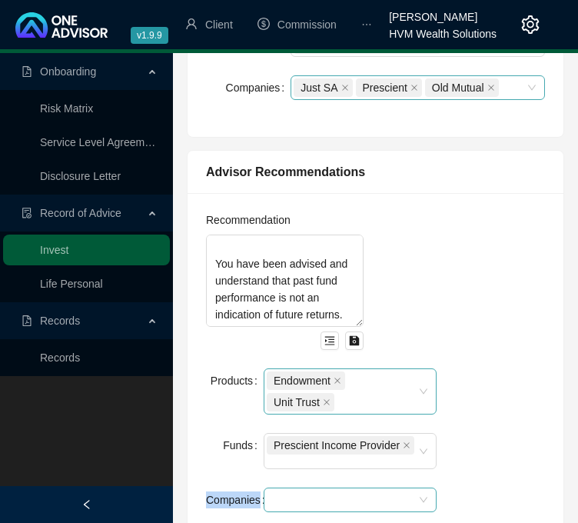
drag, startPoint x: 516, startPoint y: 434, endPoint x: 377, endPoint y: 497, distance: 152.7
click at [377, 497] on div "Recommendation My advice entailed reviewing your household cashflow where a sho…" at bounding box center [375, 370] width 357 height 319
click at [377, 497] on div at bounding box center [342, 500] width 151 height 12
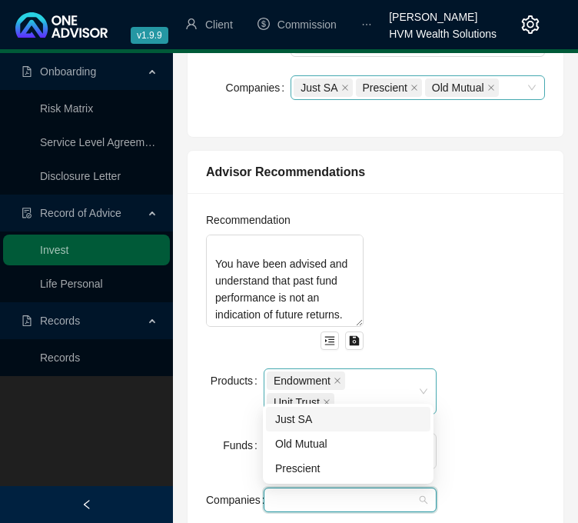
click at [327, 417] on div "Just SA" at bounding box center [348, 418] width 146 height 17
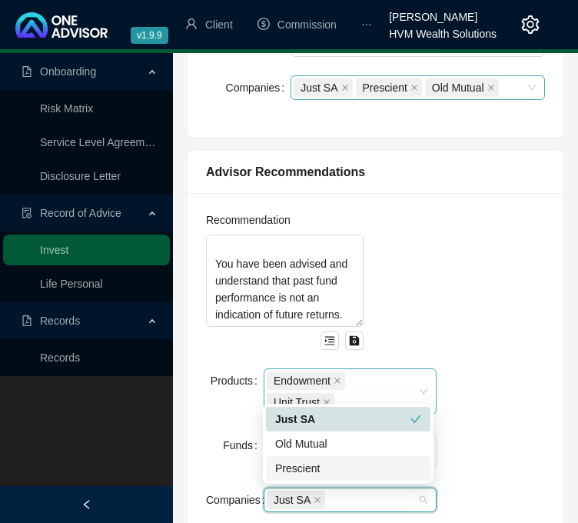
click at [343, 466] on div "Prescient" at bounding box center [348, 468] width 146 height 17
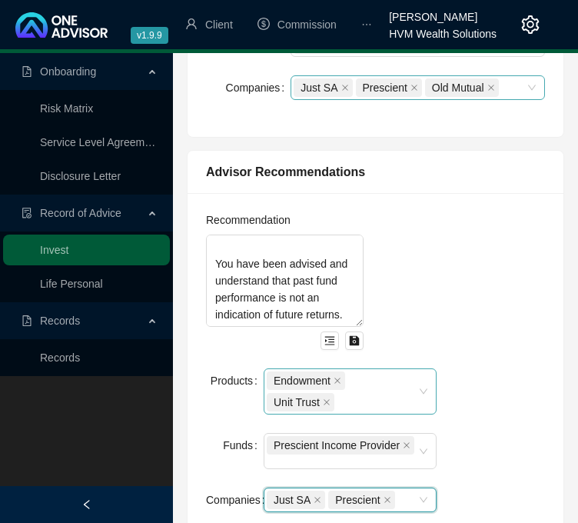
click at [501, 451] on div "Recommendation My advice entailed reviewing your household cashflow where a sho…" at bounding box center [375, 370] width 357 height 319
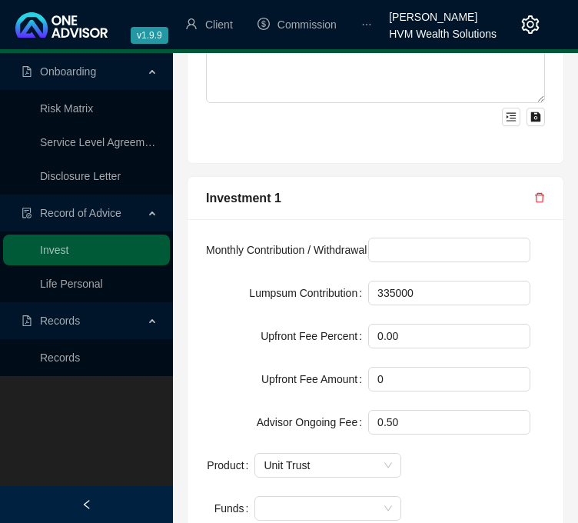
scroll to position [1778, 0]
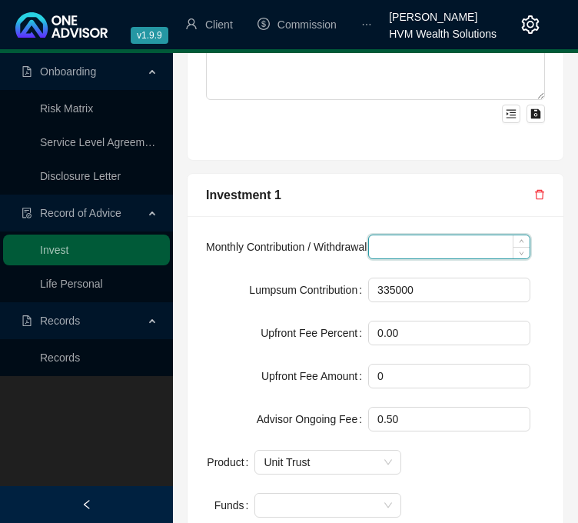
click at [446, 248] on input at bounding box center [449, 246] width 161 height 23
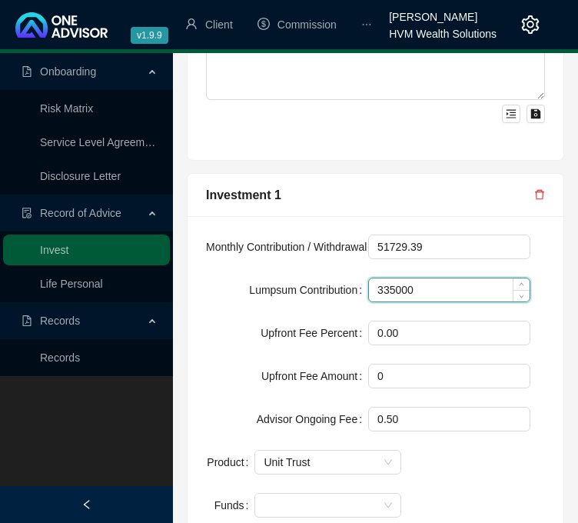
type input "51729"
click at [430, 288] on input "335000" at bounding box center [449, 289] width 161 height 23
click at [437, 284] on input "335000" at bounding box center [449, 289] width 161 height 23
drag, startPoint x: 437, startPoint y: 284, endPoint x: 283, endPoint y: 290, distance: 154.6
click at [283, 290] on div "Lumpsum Contribution 335000" at bounding box center [368, 289] width 324 height 25
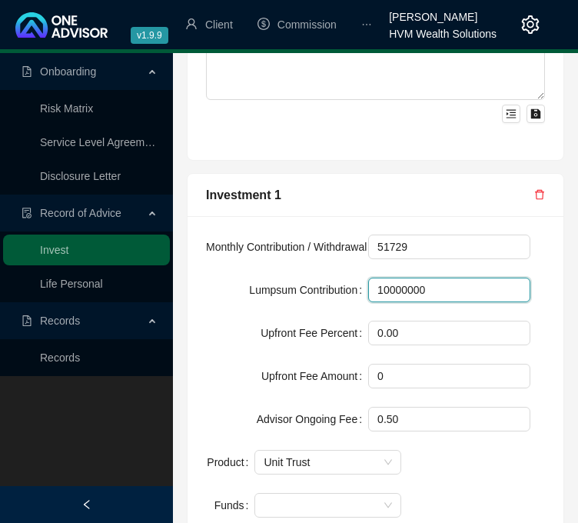
type input "10000000"
click at [451, 351] on form "Monthly Contribution / Withdrawal 51729 Lumpsum Contribution 10000000 Upfront F…" at bounding box center [368, 332] width 324 height 197
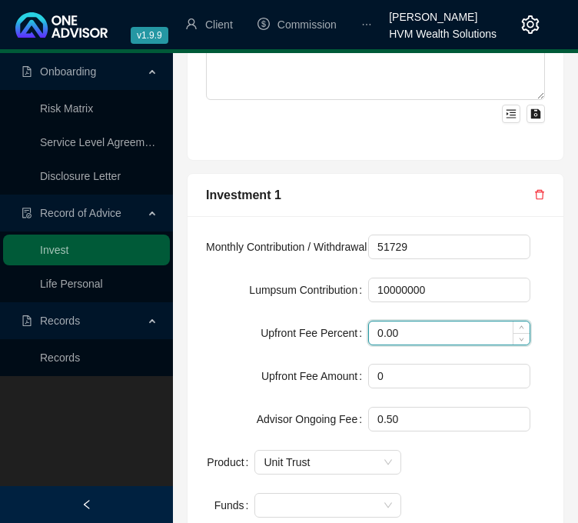
click at [424, 332] on input "0.00" at bounding box center [449, 332] width 161 height 23
drag, startPoint x: 412, startPoint y: 324, endPoint x: 335, endPoint y: 332, distance: 77.3
click at [335, 332] on div "Upfront Fee Percent 0.00" at bounding box center [368, 332] width 324 height 25
click at [443, 336] on input "0.00" at bounding box center [449, 332] width 161 height 23
type input "0"
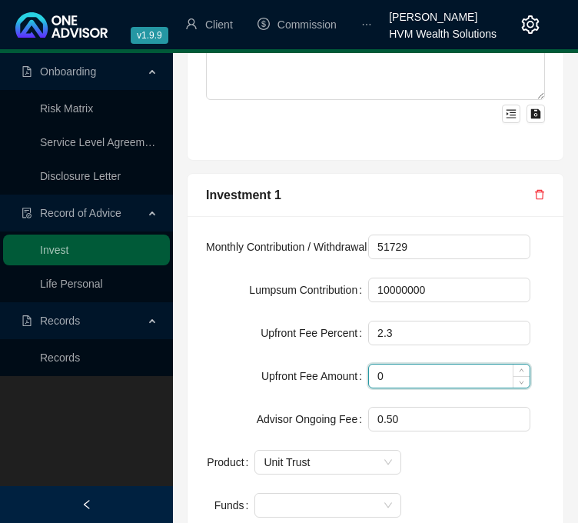
type input "2.30"
click at [405, 378] on input "0" at bounding box center [449, 375] width 161 height 23
click at [447, 370] on input "0" at bounding box center [449, 375] width 161 height 23
drag, startPoint x: 447, startPoint y: 370, endPoint x: 341, endPoint y: 371, distance: 106.1
click at [341, 371] on div "Upfront Fee Amount 0" at bounding box center [368, 375] width 324 height 25
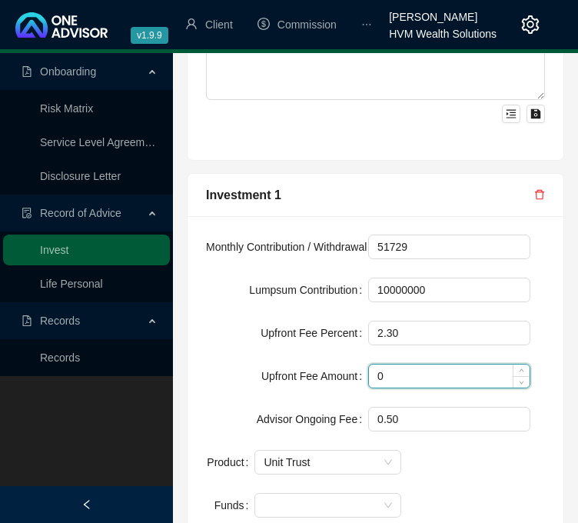
click at [414, 371] on input "0" at bounding box center [449, 375] width 161 height 23
click at [424, 371] on input "0" at bounding box center [449, 375] width 161 height 23
drag, startPoint x: 424, startPoint y: 374, endPoint x: 344, endPoint y: 372, distance: 79.9
click at [344, 372] on div "Upfront Fee Amount 0" at bounding box center [368, 375] width 324 height 25
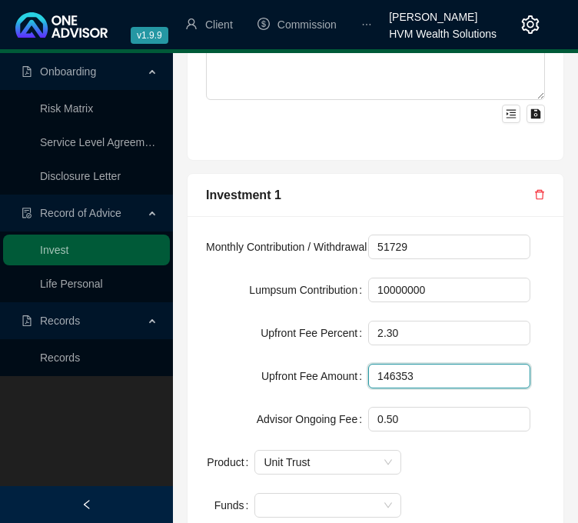
type input "146353"
click at [473, 461] on div "Monthly Contribution / Withdrawal 51729 Lumpsum Contribution 10000000 Upfront F…" at bounding box center [375, 406] width 357 height 344
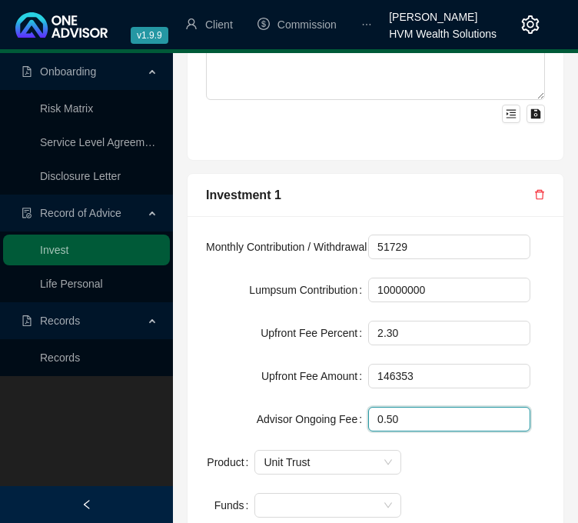
drag, startPoint x: 403, startPoint y: 420, endPoint x: 310, endPoint y: 408, distance: 93.8
click at [310, 408] on div "Advisor Ongoing Fee 0.50" at bounding box center [368, 418] width 324 height 25
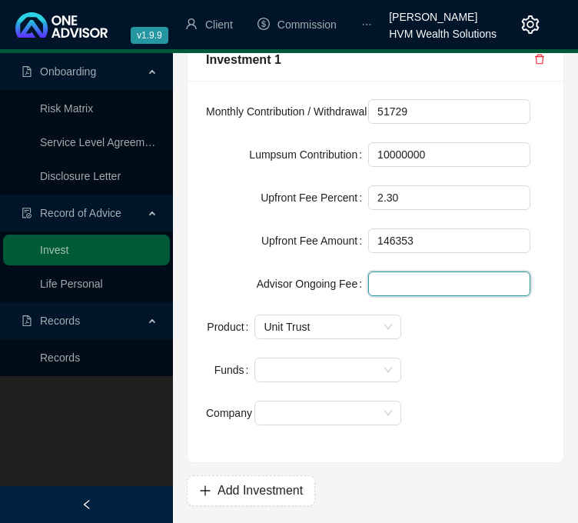
scroll to position [1918, 0]
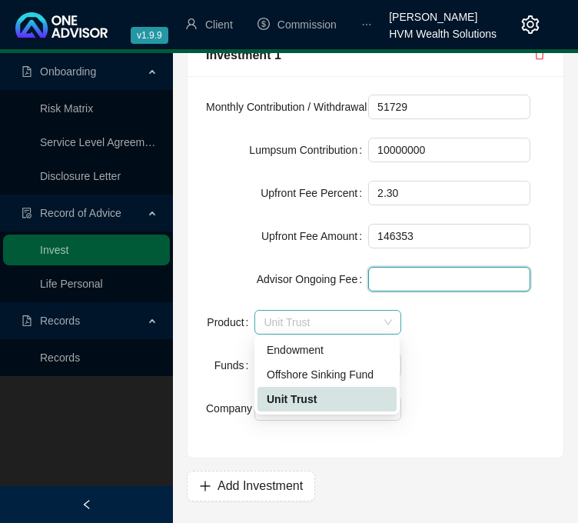
click at [326, 328] on span "Unit Trust" at bounding box center [328, 321] width 128 height 23
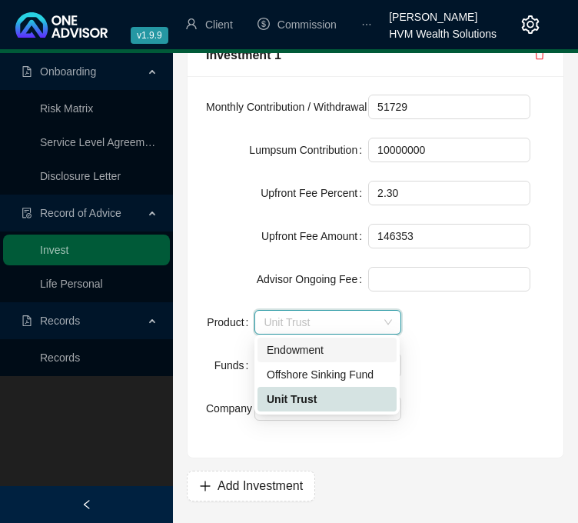
click at [353, 353] on div "Endowment" at bounding box center [327, 349] width 121 height 17
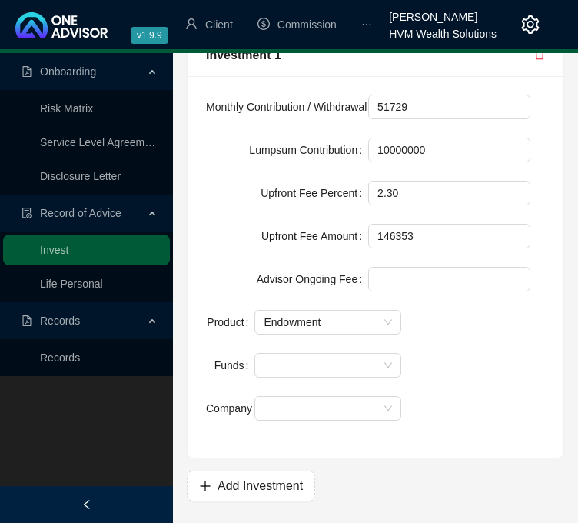
click at [453, 360] on div "Monthly Contribution / Withdrawal 51729 Lumpsum Contribution 10000000 Upfront F…" at bounding box center [375, 267] width 357 height 344
click at [365, 360] on div at bounding box center [319, 366] width 124 height 12
drag, startPoint x: 456, startPoint y: 356, endPoint x: 352, endPoint y: 399, distance: 113.0
click at [352, 399] on div "Monthly Contribution / Withdrawal 51729 Lumpsum Contribution 10000000 Upfront F…" at bounding box center [375, 267] width 357 height 344
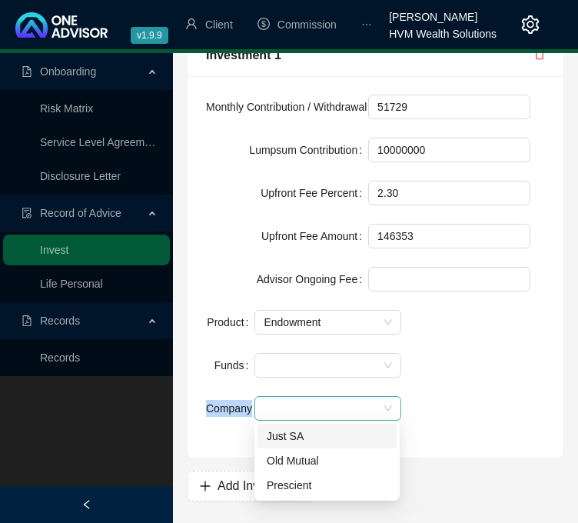
click at [352, 399] on span at bounding box center [328, 408] width 128 height 23
click at [354, 439] on div "Just SA" at bounding box center [327, 435] width 121 height 17
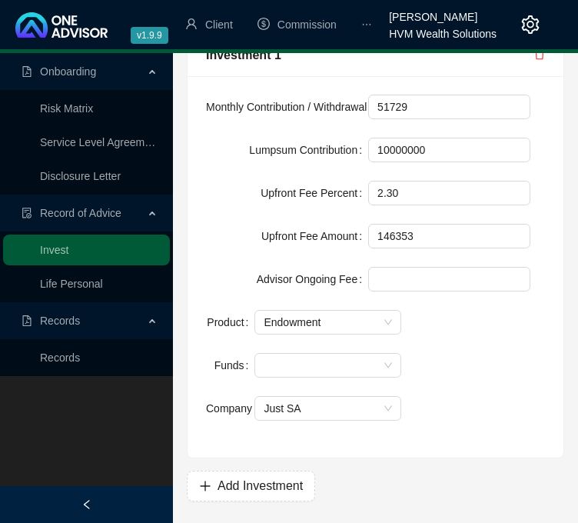
click at [496, 397] on div "Monthly Contribution / Withdrawal 51729 Lumpsum Contribution 10000000 Upfront F…" at bounding box center [375, 267] width 357 height 344
click at [289, 484] on span "Add Investment" at bounding box center [259, 485] width 85 height 18
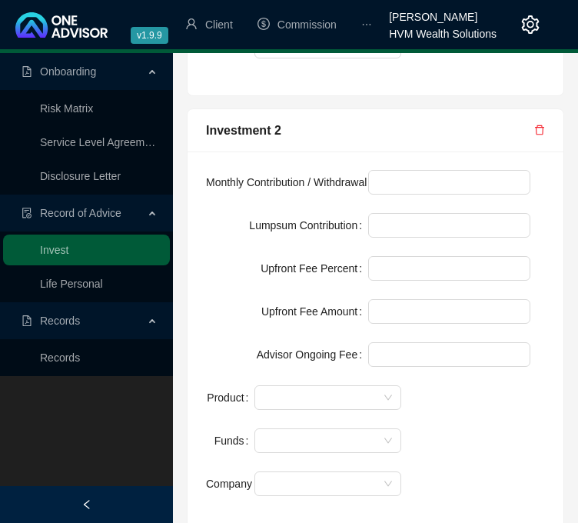
scroll to position [2284, 0]
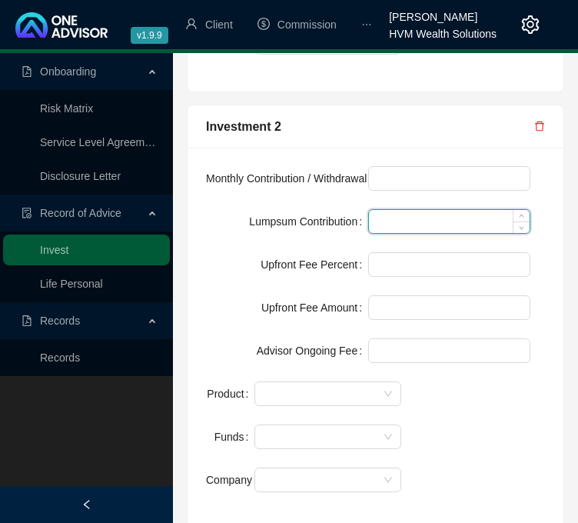
click at [448, 217] on input at bounding box center [449, 221] width 161 height 23
type input "1000000"
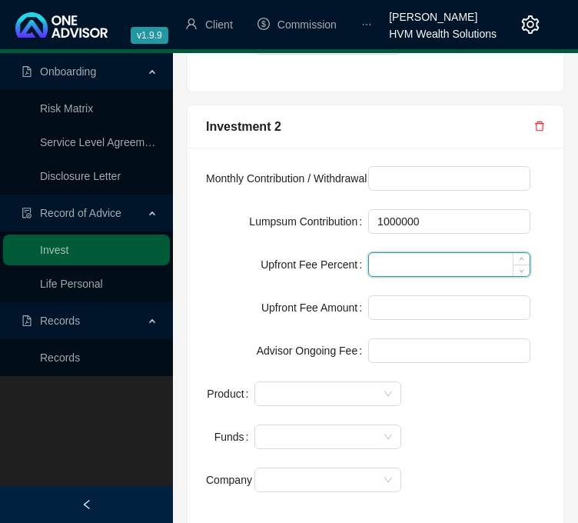
click at [400, 259] on input at bounding box center [449, 264] width 161 height 23
click at [407, 269] on input at bounding box center [449, 264] width 161 height 23
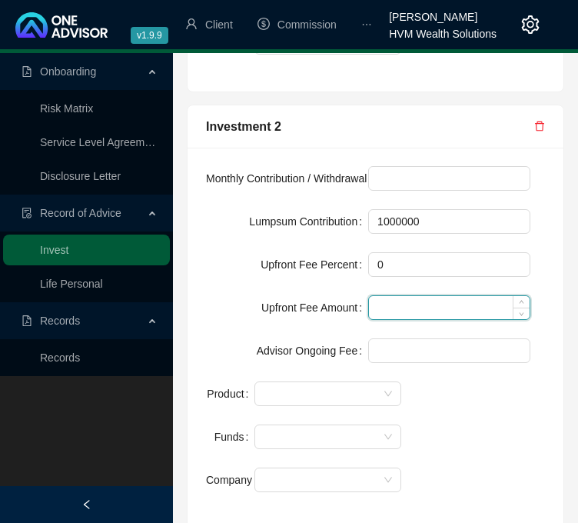
type input "0.00"
click at [423, 301] on input at bounding box center [449, 307] width 161 height 23
type input "0"
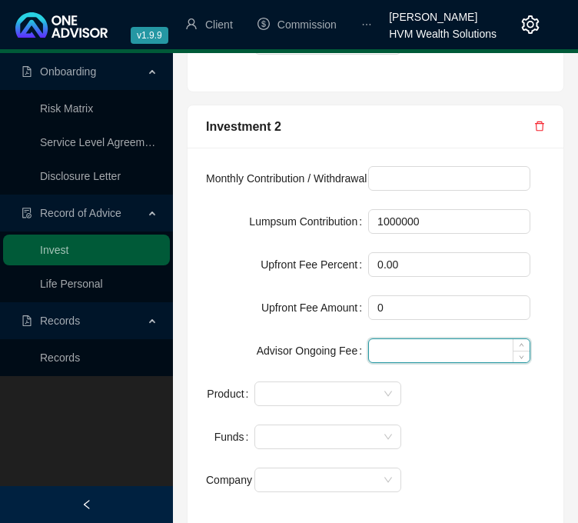
click at [406, 348] on input at bounding box center [449, 350] width 161 height 23
type input "0.25"
click at [452, 387] on div "Monthly Contribution / Withdrawal Lumpsum Contribution 1000000 Upfront Fee Perc…" at bounding box center [375, 338] width 357 height 344
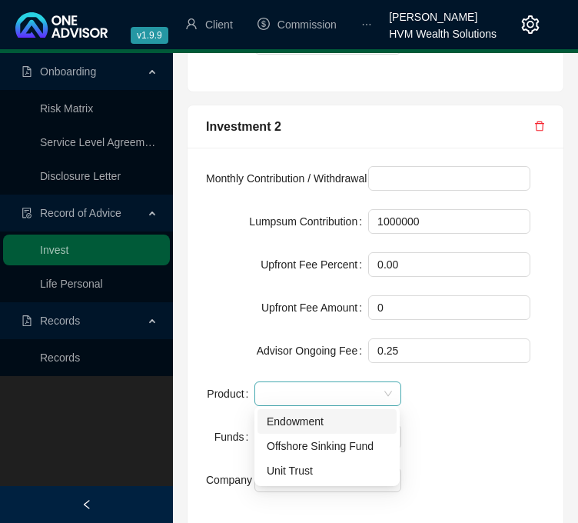
click at [329, 387] on span at bounding box center [328, 393] width 128 height 23
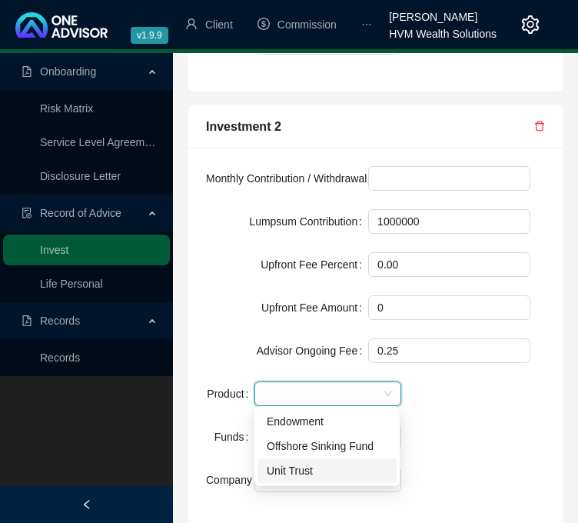
click at [337, 470] on div "Unit Trust" at bounding box center [327, 470] width 121 height 17
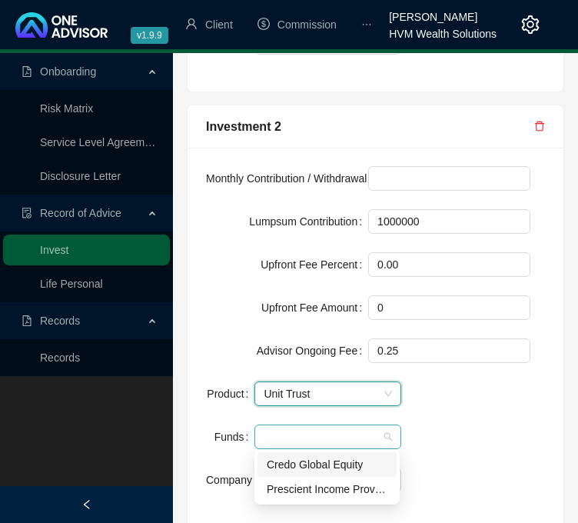
click at [332, 431] on div at bounding box center [319, 437] width 124 height 12
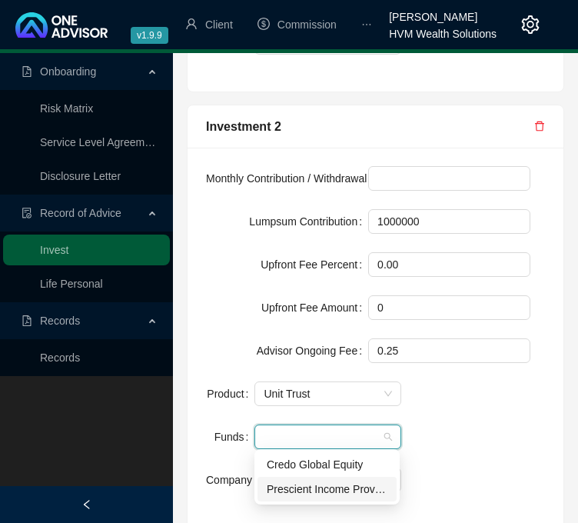
click at [357, 488] on div "Prescient Income Provider" at bounding box center [327, 488] width 121 height 17
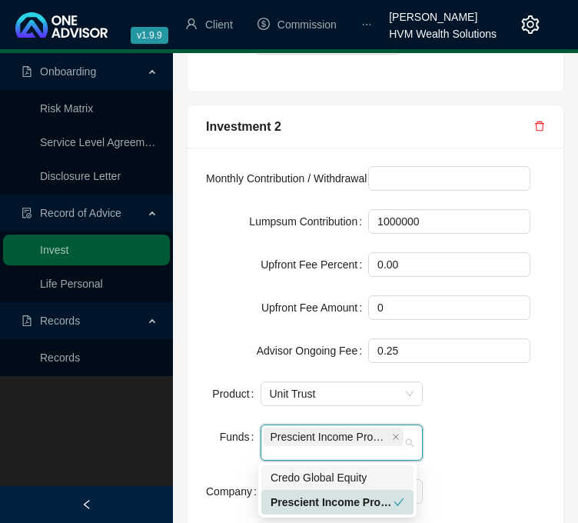
click at [513, 451] on div "Monthly Contribution / Withdrawal Lumpsum Contribution 1000000 Upfront Fee Perc…" at bounding box center [375, 344] width 357 height 356
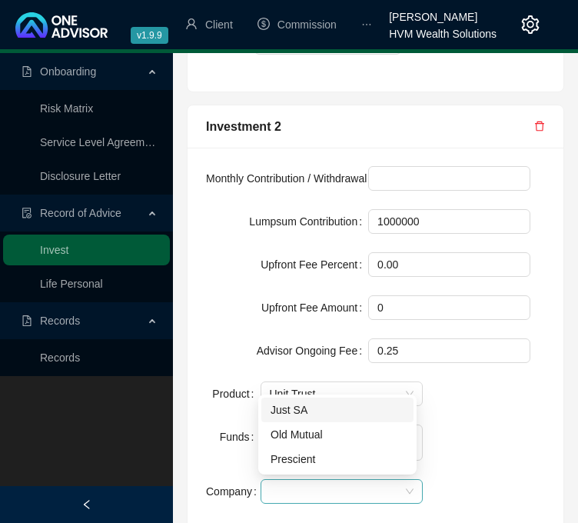
click at [306, 493] on span at bounding box center [342, 490] width 144 height 23
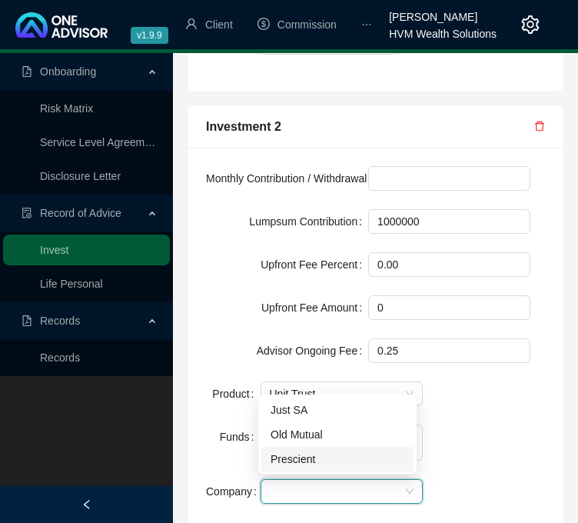
click at [347, 457] on div "Prescient" at bounding box center [337, 458] width 134 height 17
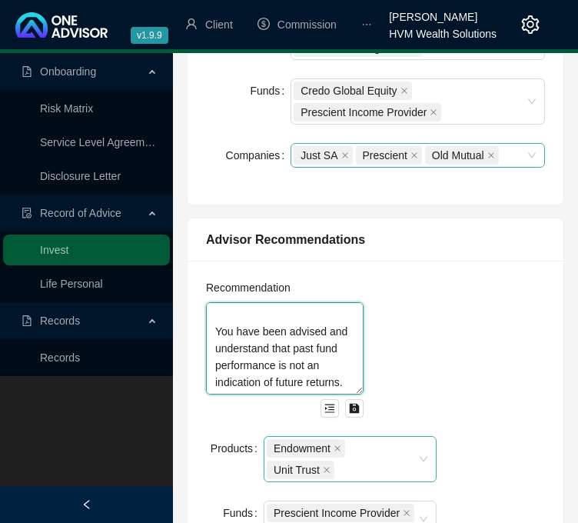
scroll to position [527, 0]
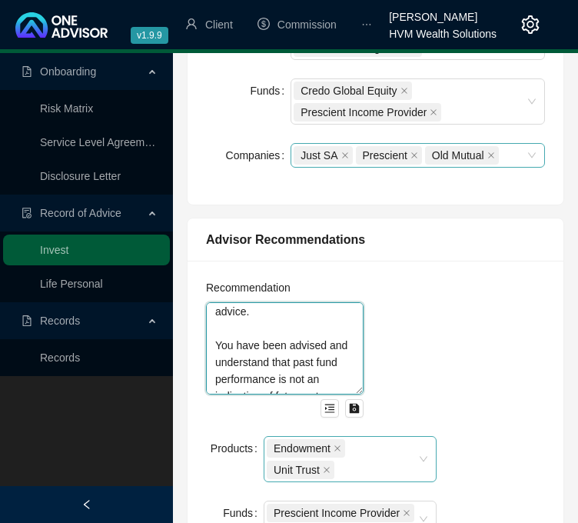
click at [217, 343] on textarea "My advice entailed reviewing your household cashflow where a shortfall was iden…" at bounding box center [285, 348] width 158 height 92
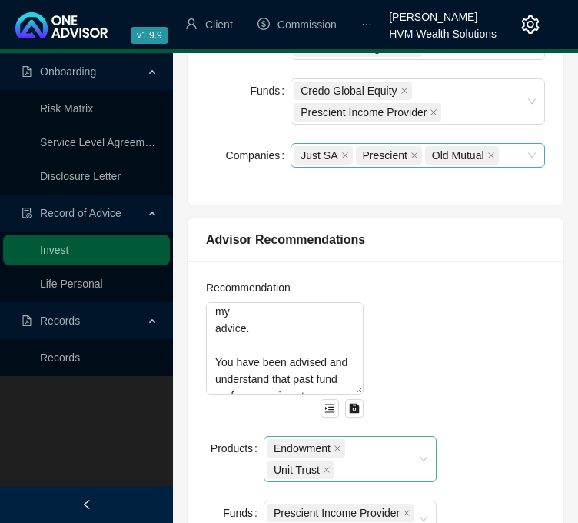
click at [486, 344] on div "Recommendation My advice entailed reviewing your household cashflow where a sho…" at bounding box center [375, 438] width 357 height 319
drag, startPoint x: 254, startPoint y: 356, endPoint x: 201, endPoint y: 354, distance: 53.8
click at [201, 354] on div "Recommendation My advice entailed reviewing your household cashflow where a sho…" at bounding box center [285, 357] width 176 height 157
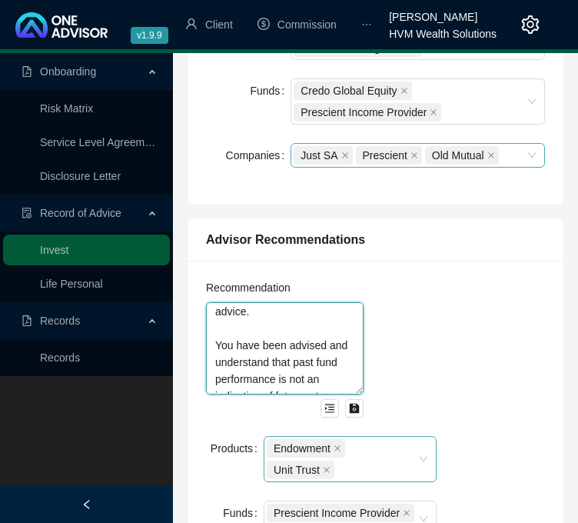
type textarea "My advice entailed reviewing your household cashflow where a shortfall was iden…"
click at [478, 347] on div "Recommendation My advice entailed reviewing your household cashflow where a sho…" at bounding box center [375, 438] width 357 height 319
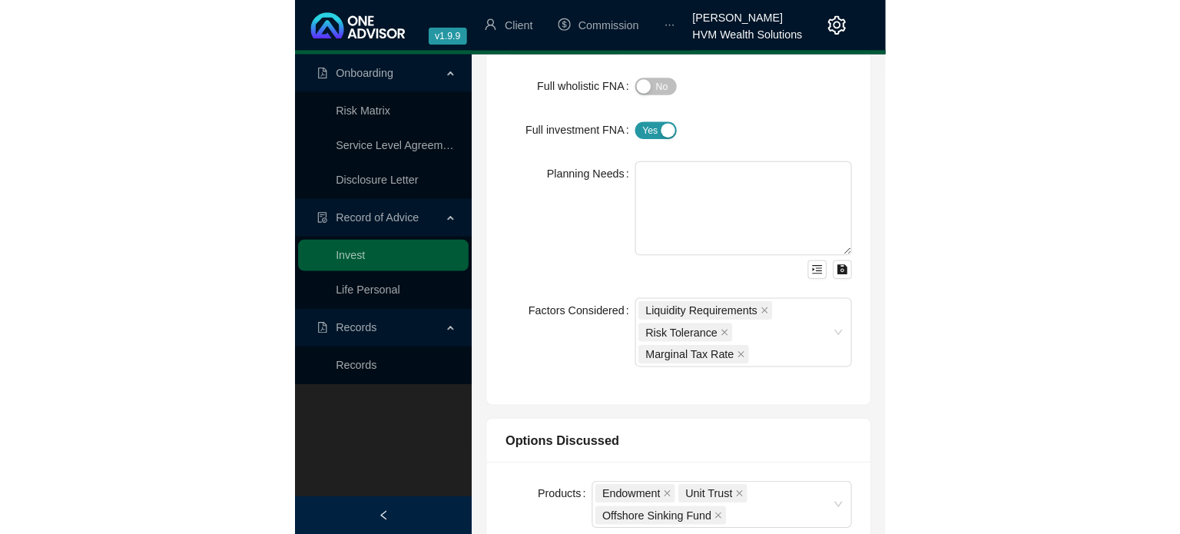
scroll to position [0, 0]
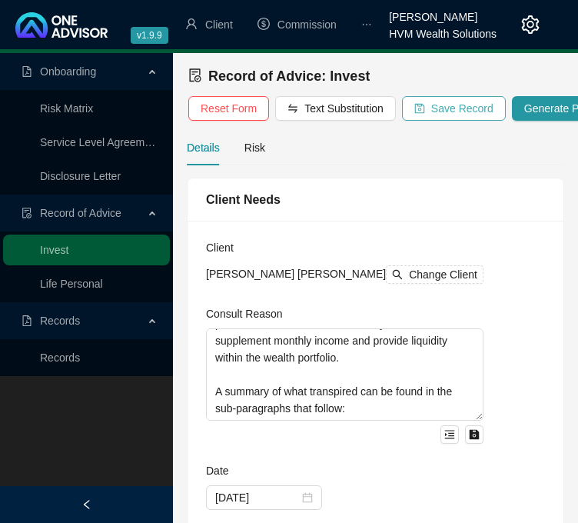
click at [470, 114] on span "Save Record" at bounding box center [462, 108] width 62 height 17
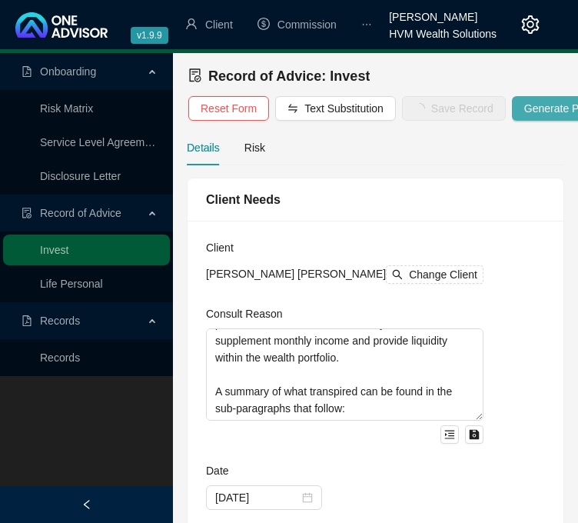
click at [537, 103] on span "Generate Pdf" at bounding box center [556, 108] width 64 height 17
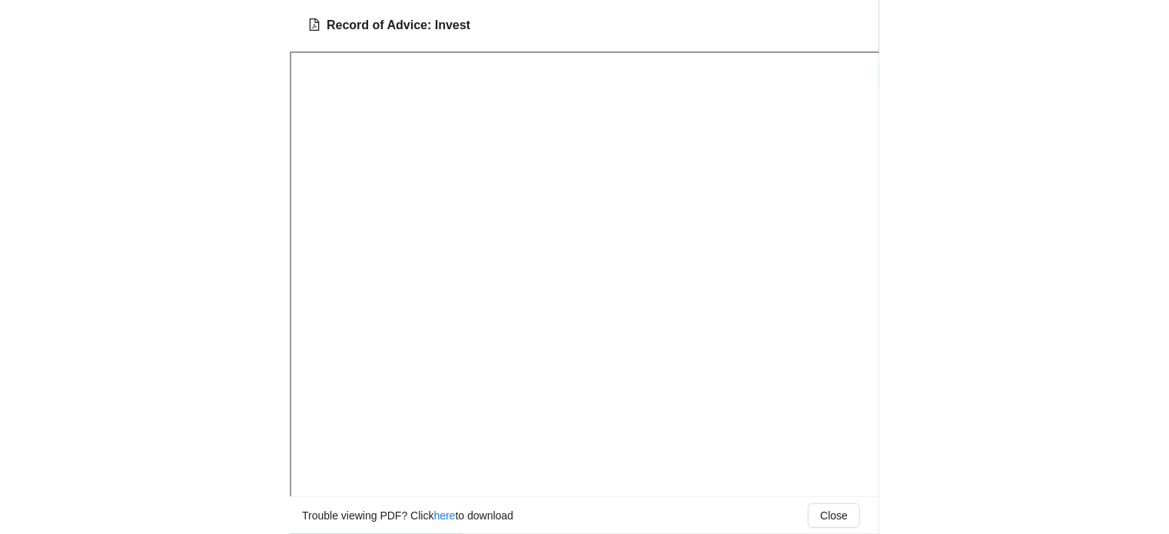
scroll to position [169, 0]
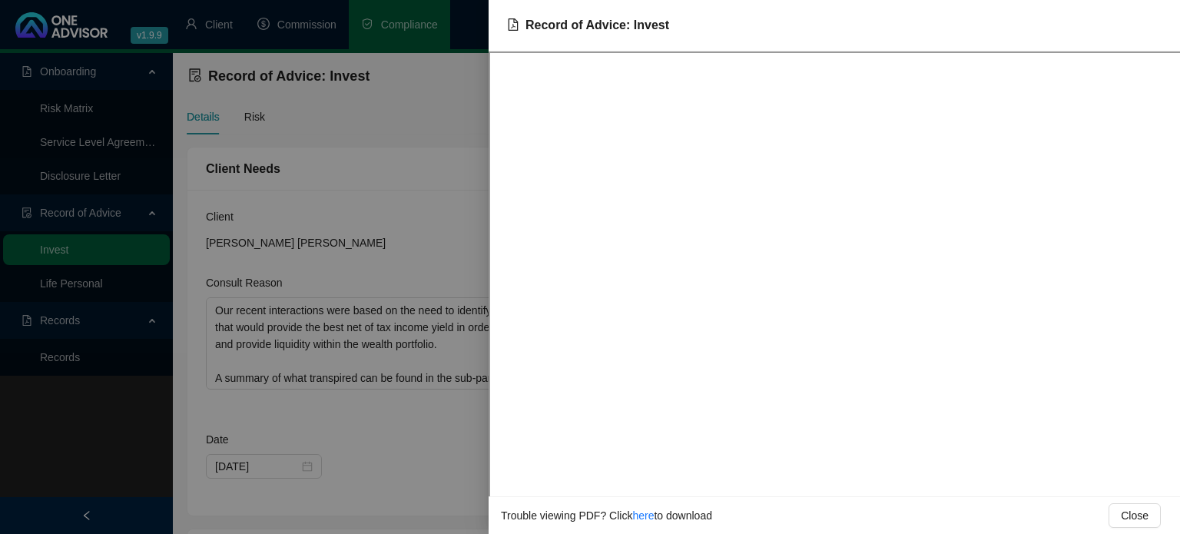
click at [323, 181] on div at bounding box center [590, 267] width 1180 height 534
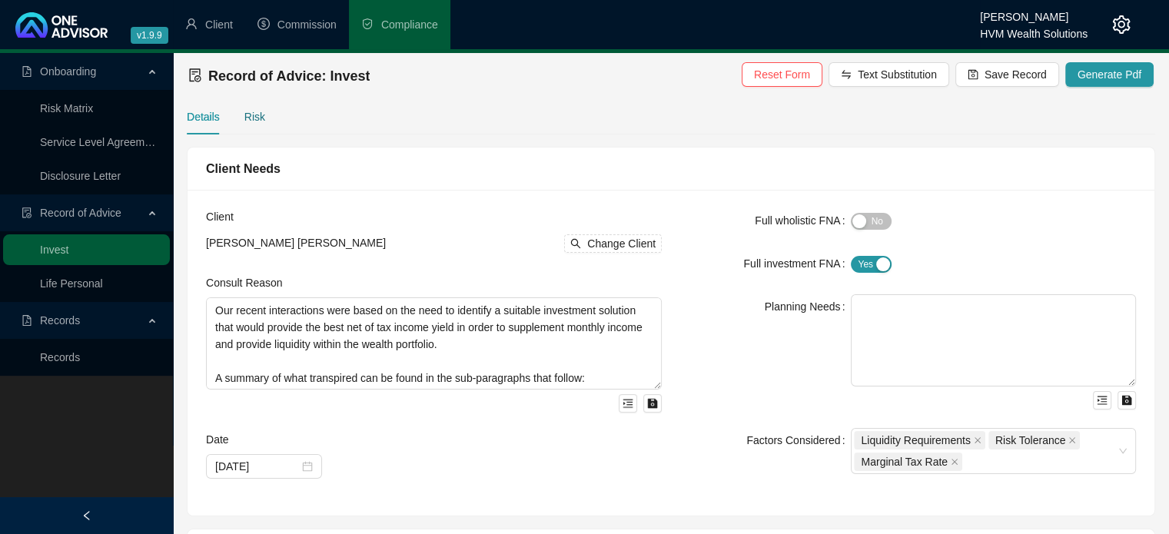
click at [244, 115] on div "Risk" at bounding box center [254, 116] width 21 height 17
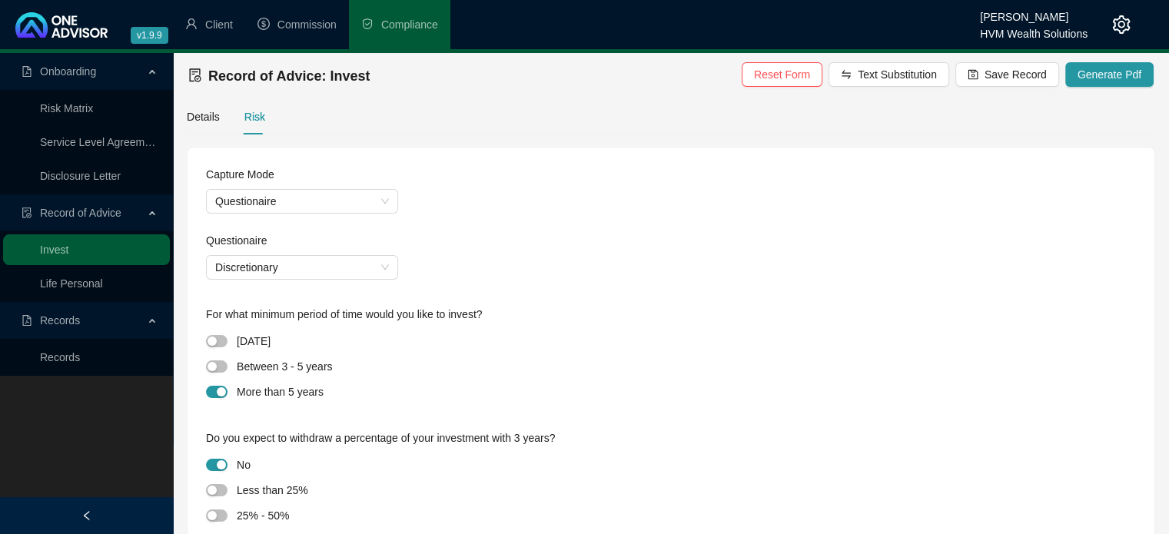
click at [270, 343] on div "[DATE]" at bounding box center [254, 341] width 34 height 18
click at [219, 334] on div at bounding box center [221, 341] width 31 height 18
click at [221, 340] on span "button" at bounding box center [217, 341] width 22 height 12
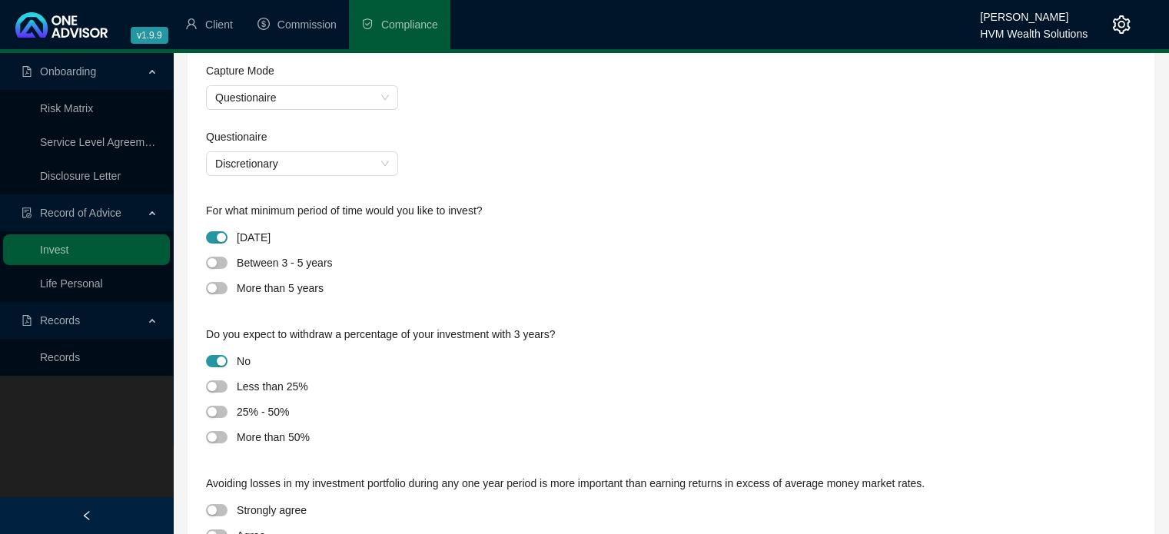
scroll to position [164, 0]
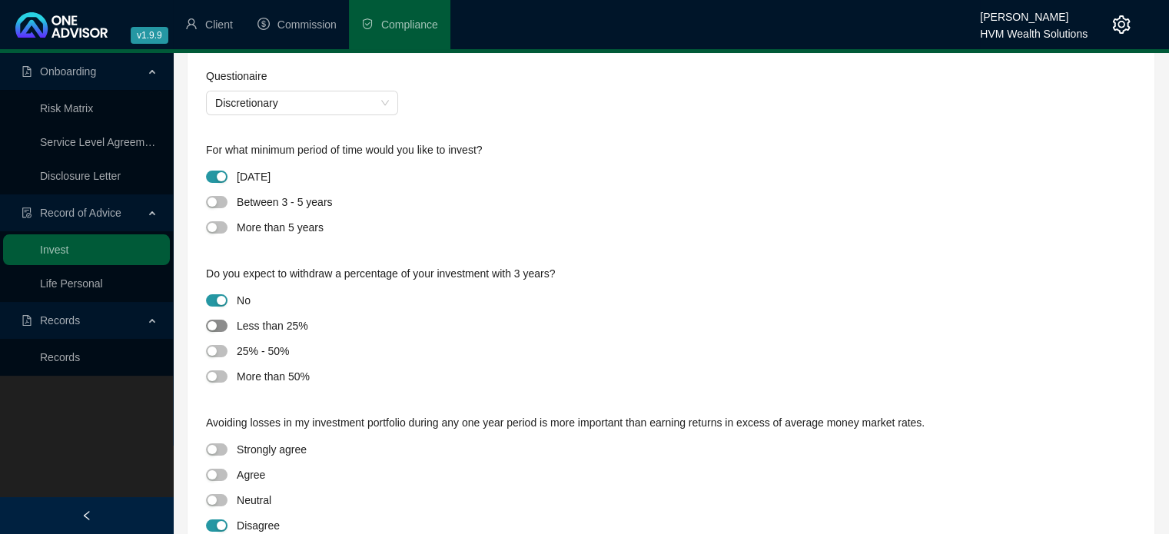
click at [212, 323] on div "button" at bounding box center [211, 325] width 9 height 9
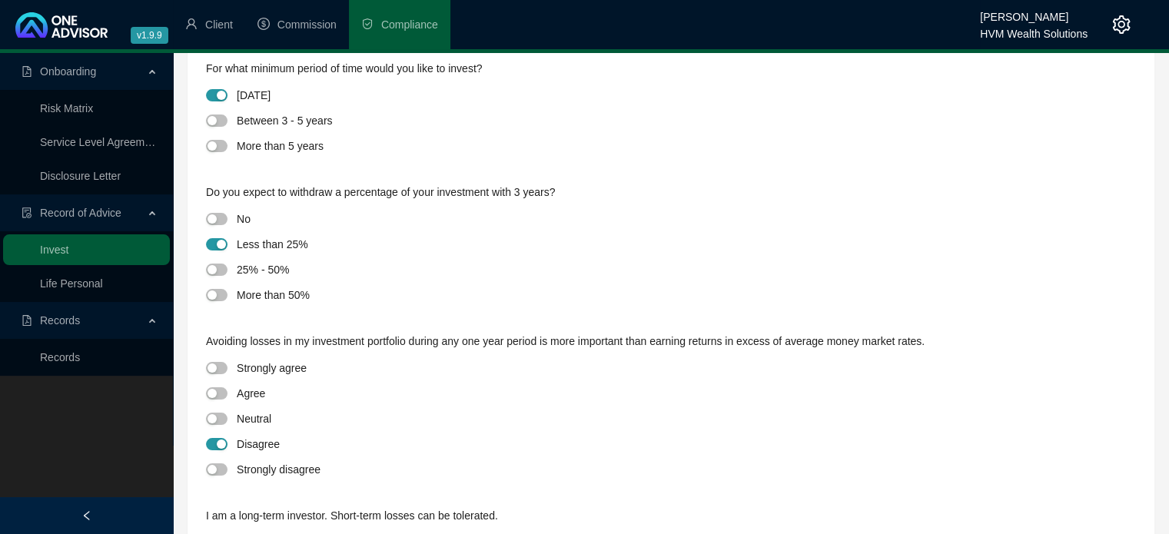
scroll to position [254, 0]
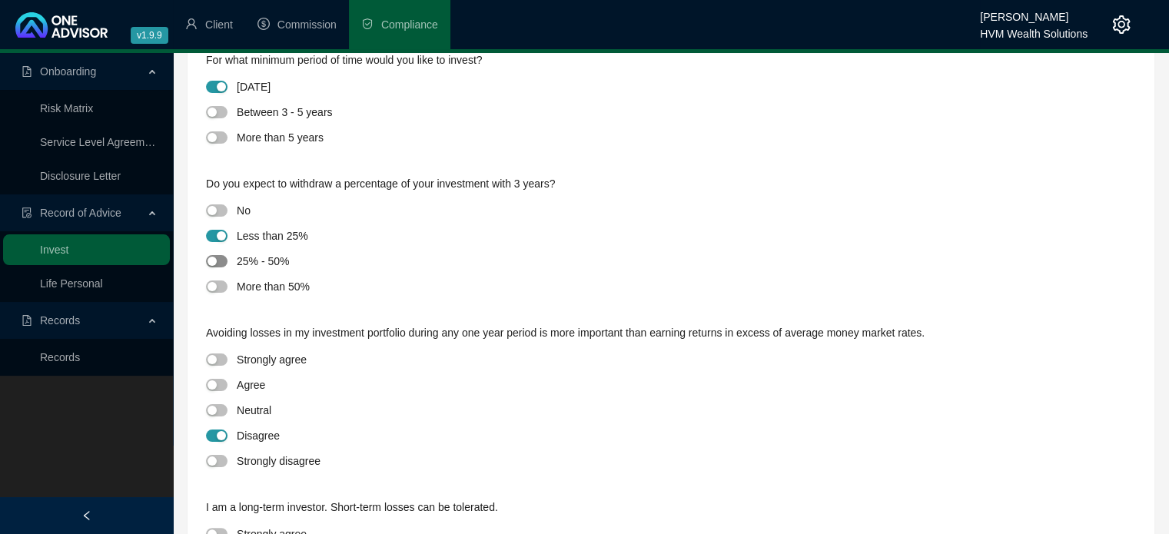
drag, startPoint x: 220, startPoint y: 253, endPoint x: 224, endPoint y: 262, distance: 10.3
click at [224, 262] on div at bounding box center [221, 261] width 31 height 18
click at [224, 262] on span "button" at bounding box center [217, 261] width 22 height 12
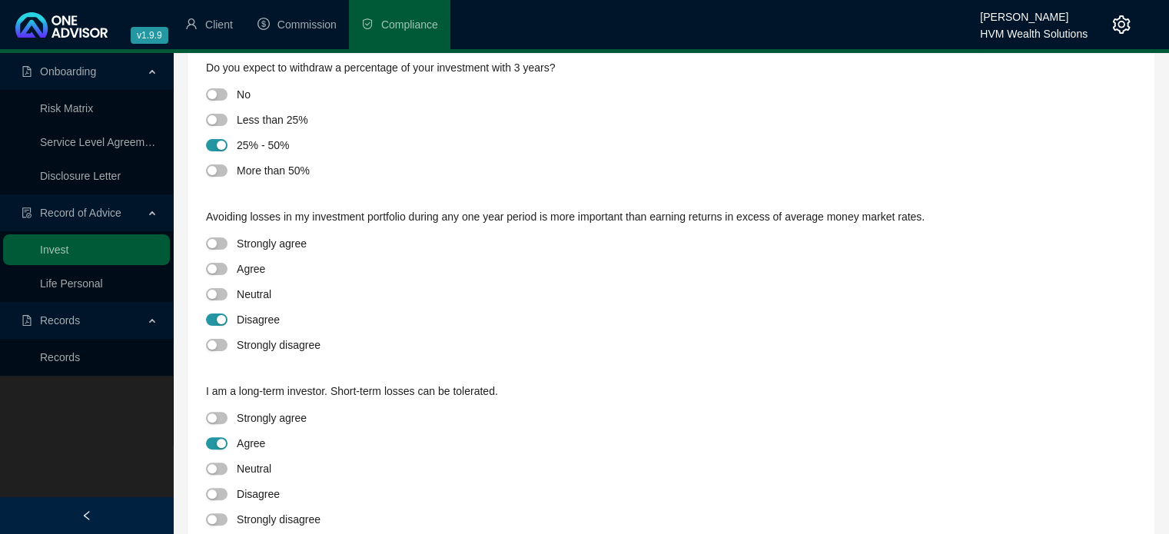
scroll to position [378, 0]
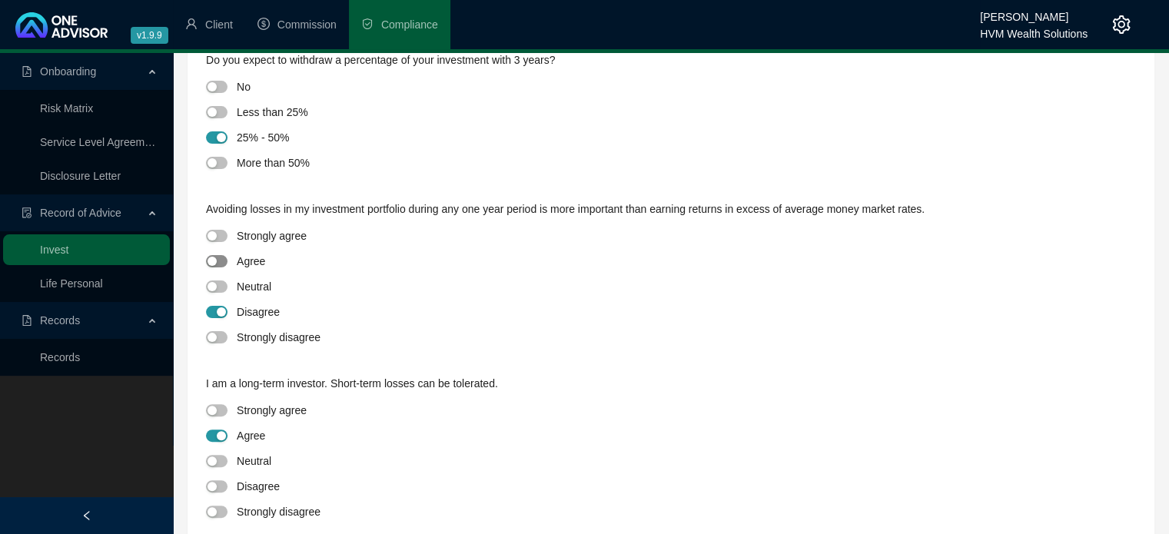
click at [222, 260] on span "button" at bounding box center [217, 261] width 22 height 12
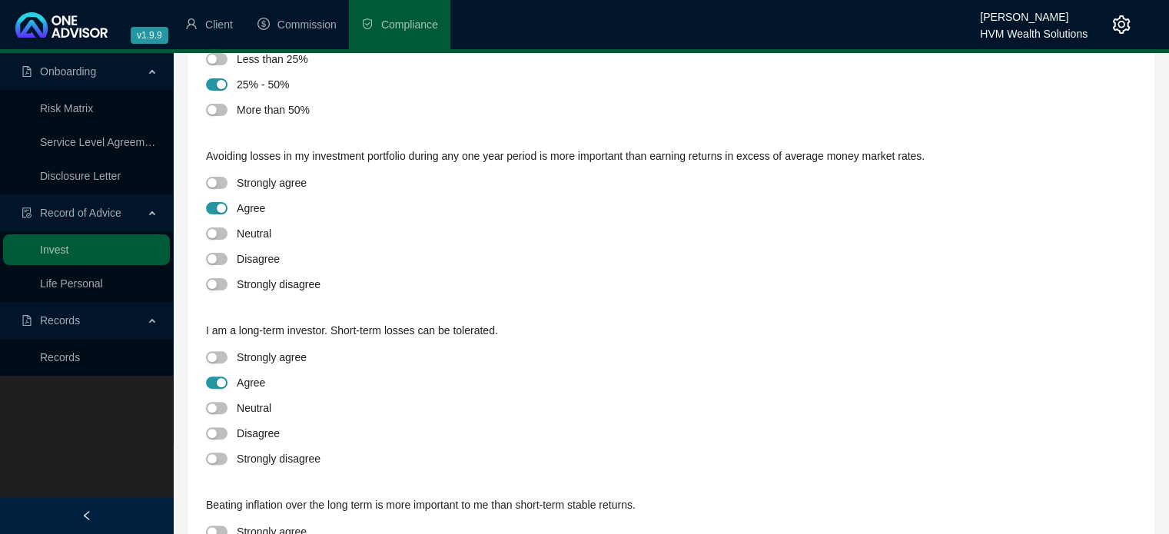
scroll to position [433, 0]
click at [223, 230] on span "button" at bounding box center [217, 231] width 22 height 12
click at [220, 430] on span "button" at bounding box center [217, 431] width 22 height 12
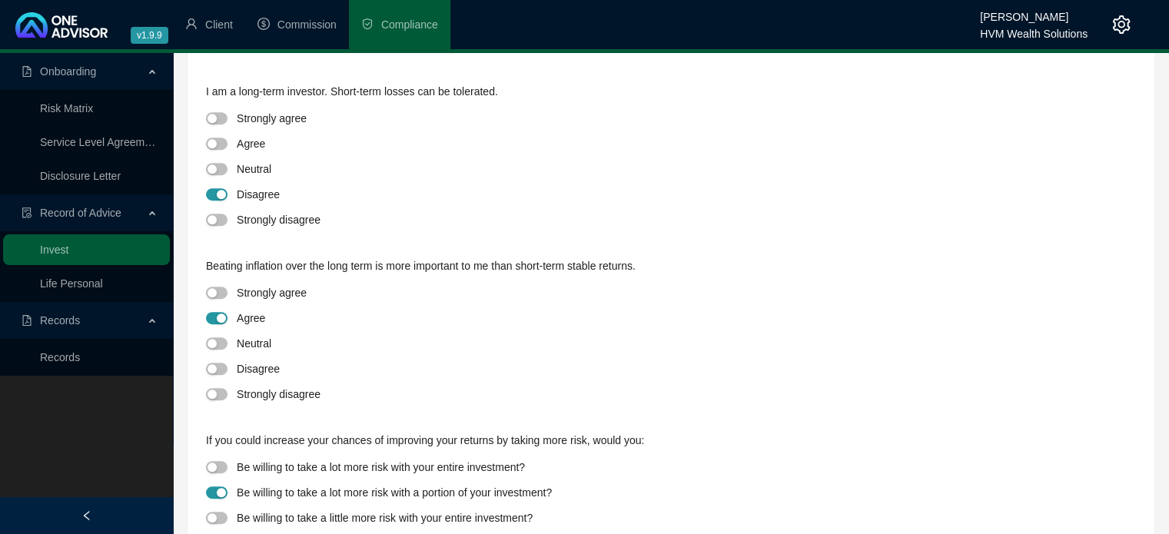
scroll to position [671, 0]
click at [220, 343] on span "button" at bounding box center [217, 343] width 22 height 12
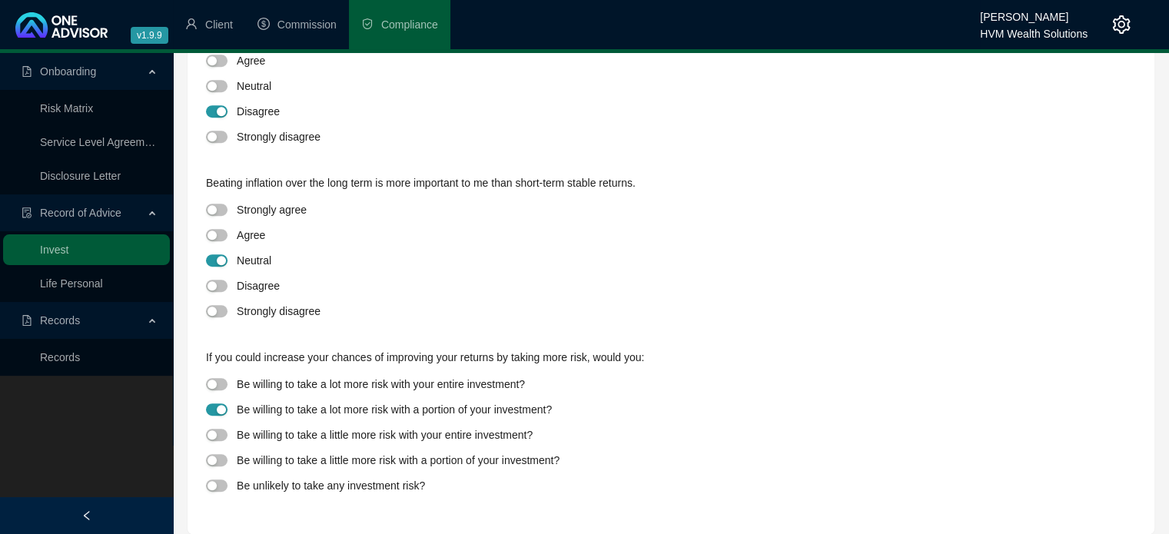
click at [227, 460] on div at bounding box center [221, 460] width 31 height 18
click at [221, 458] on span "button" at bounding box center [217, 460] width 22 height 12
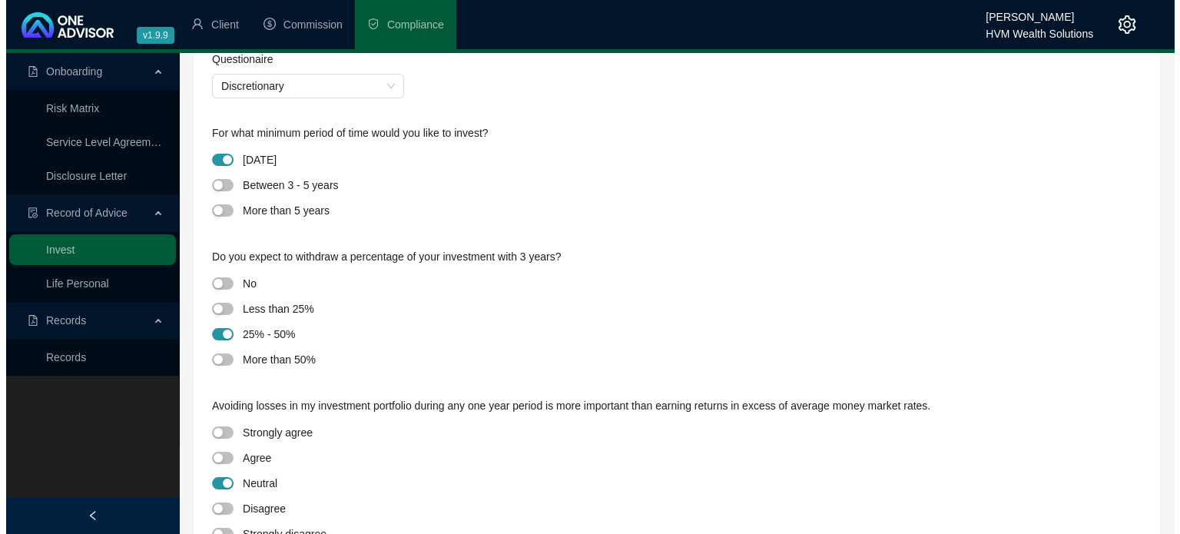
scroll to position [0, 0]
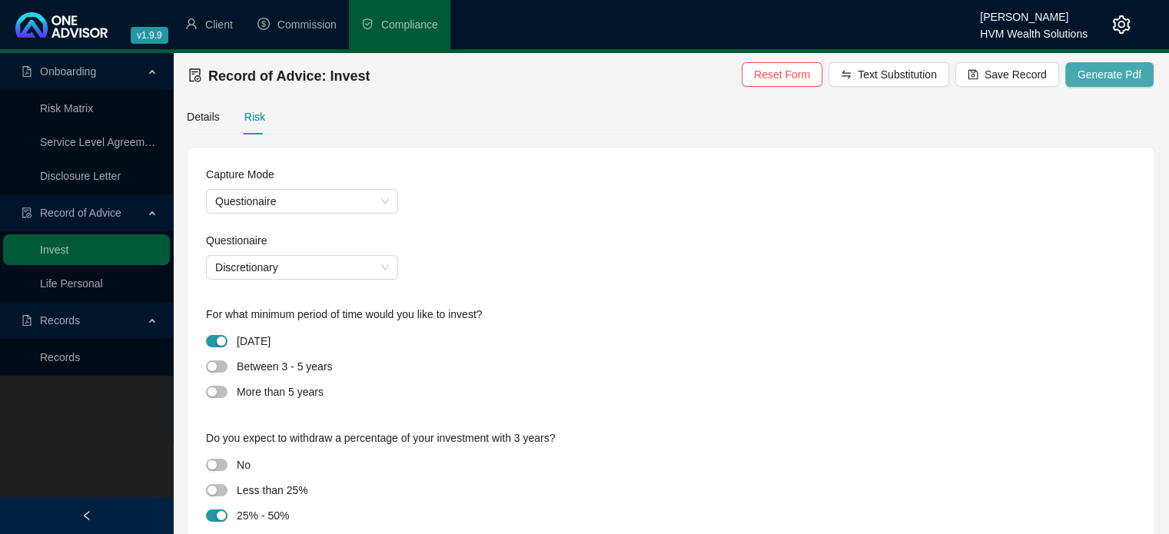
click at [1118, 78] on span "Generate Pdf" at bounding box center [1109, 74] width 64 height 17
